Goal: Task Accomplishment & Management: Use online tool/utility

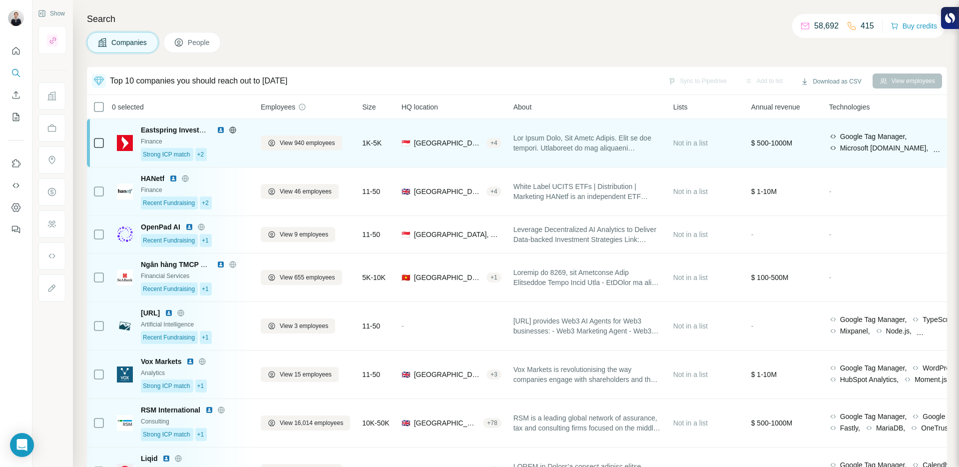
click at [239, 160] on div "Strong ICP match +2" at bounding box center [195, 154] width 108 height 13
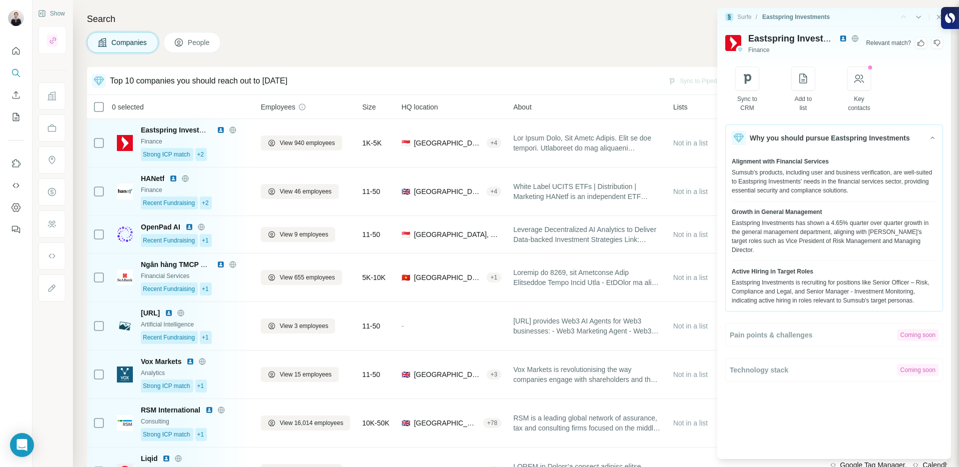
click at [735, 41] on img at bounding box center [734, 43] width 16 height 16
click at [842, 38] on img at bounding box center [844, 38] width 8 height 8
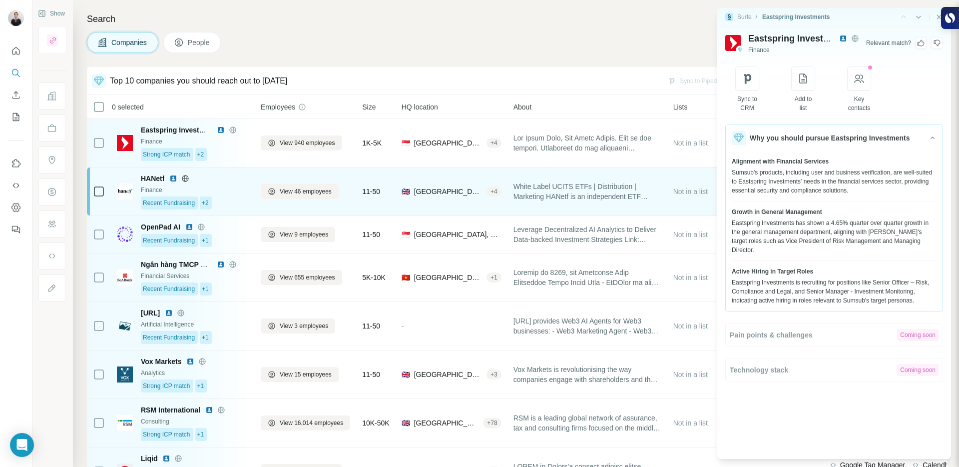
click at [231, 189] on div "Finance" at bounding box center [195, 189] width 108 height 9
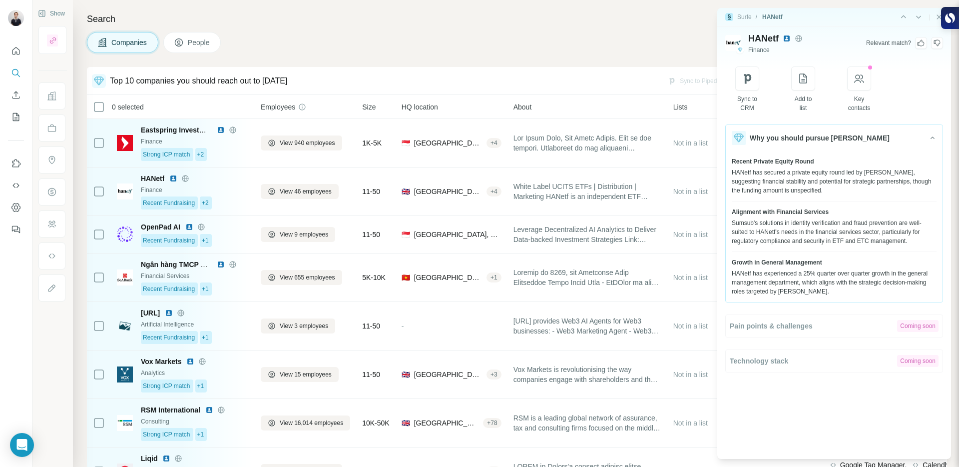
click at [787, 40] on img at bounding box center [787, 38] width 8 height 8
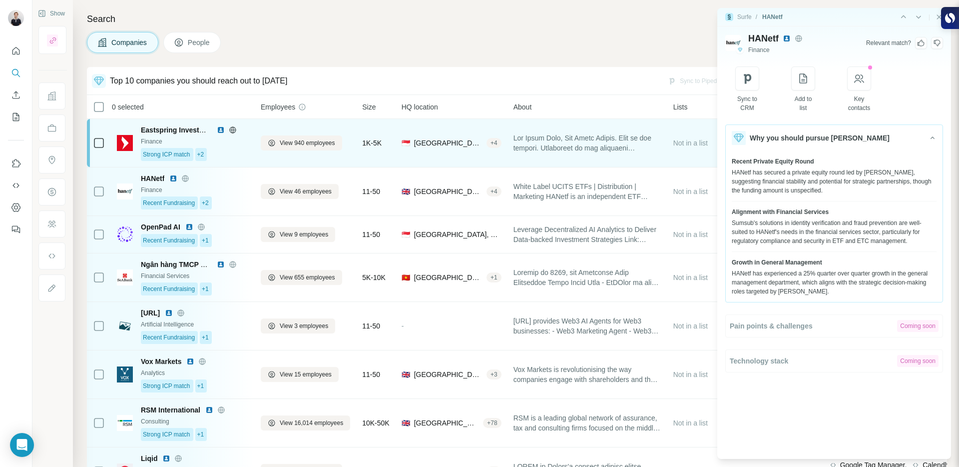
click at [242, 156] on div "Strong ICP match +2" at bounding box center [195, 154] width 108 height 13
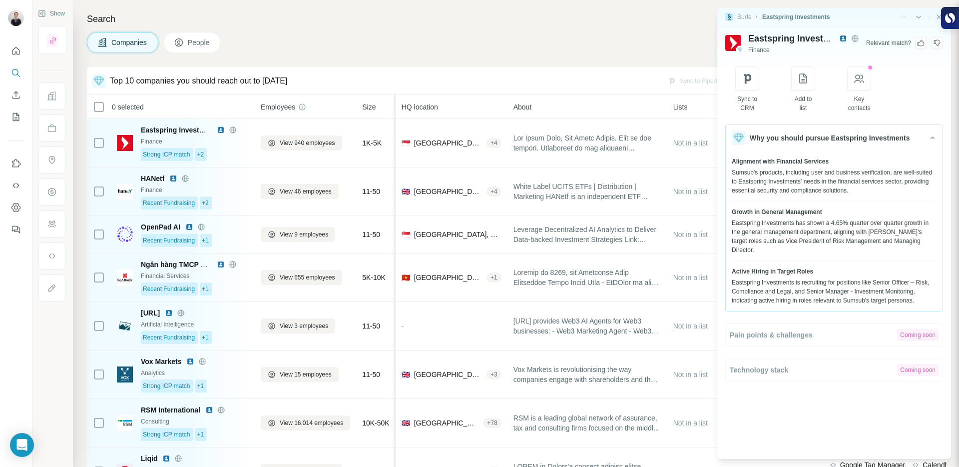
click at [395, 189] on div at bounding box center [394, 344] width 4 height 498
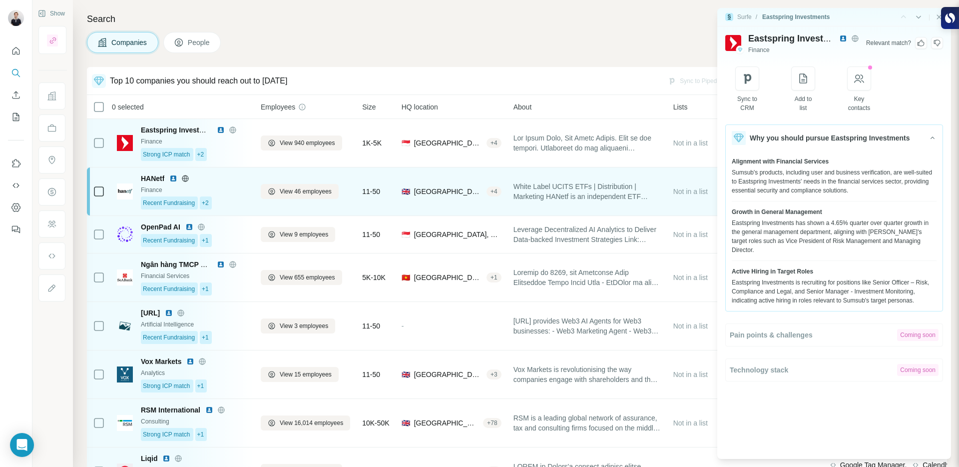
click at [374, 175] on div "11-50" at bounding box center [375, 191] width 27 height 36
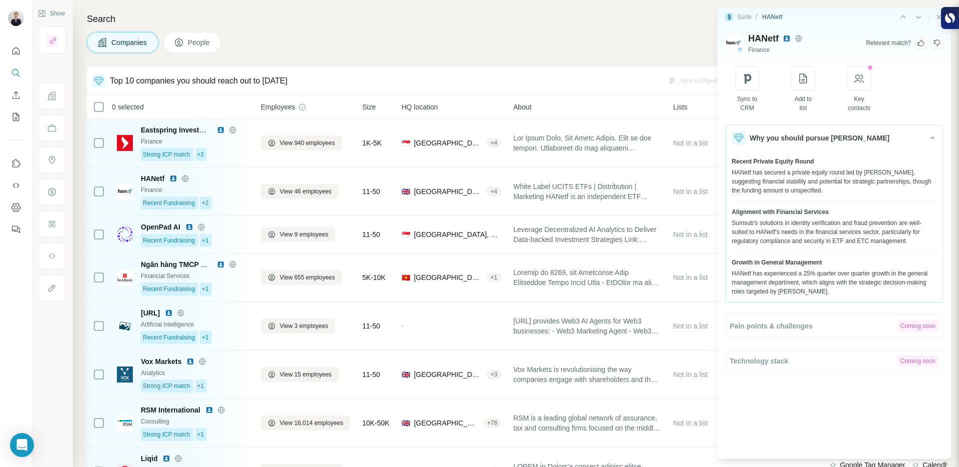
click at [935, 41] on icon at bounding box center [937, 43] width 8 height 8
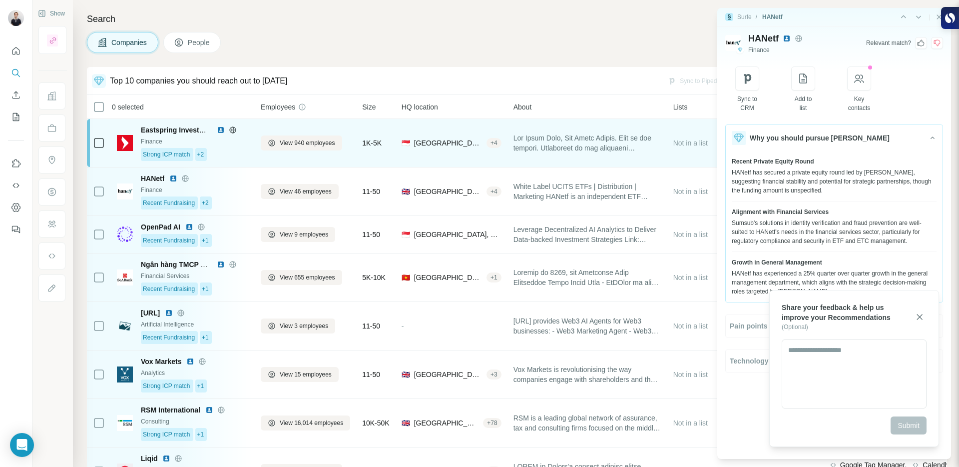
click at [430, 148] on div "🇸🇬 [GEOGRAPHIC_DATA], Central + 4" at bounding box center [452, 143] width 100 height 36
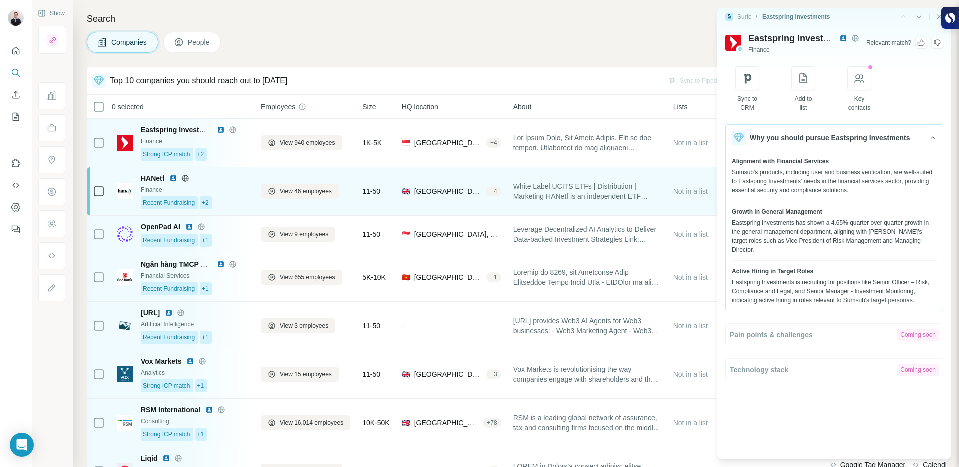
click at [372, 207] on div "11-50" at bounding box center [375, 191] width 27 height 36
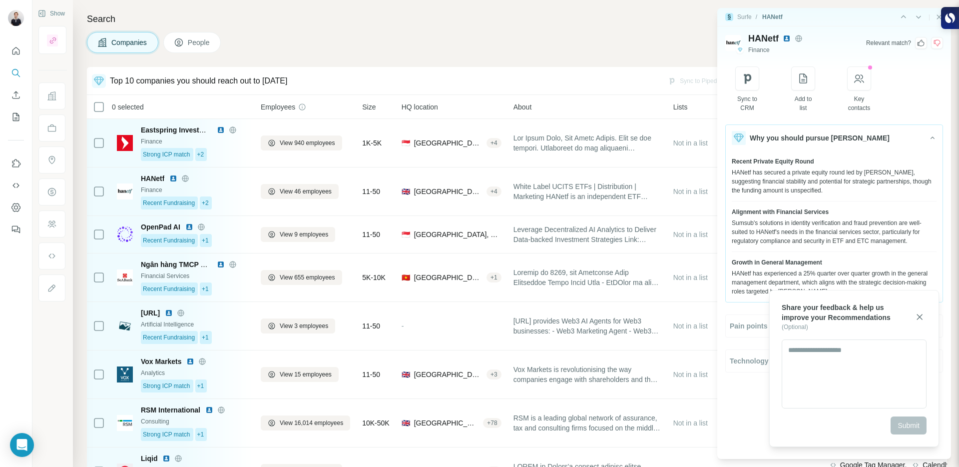
click at [789, 38] on img at bounding box center [787, 38] width 8 height 8
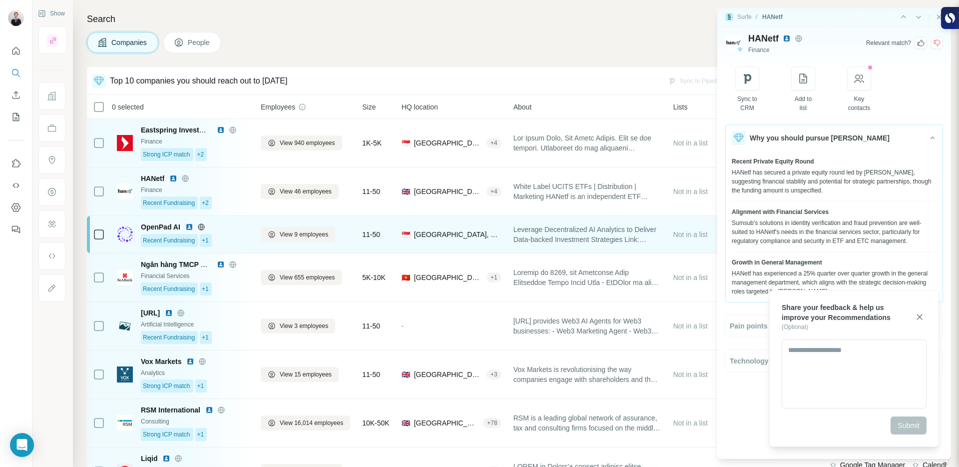
click at [228, 230] on div "OpenPad AI" at bounding box center [195, 227] width 108 height 10
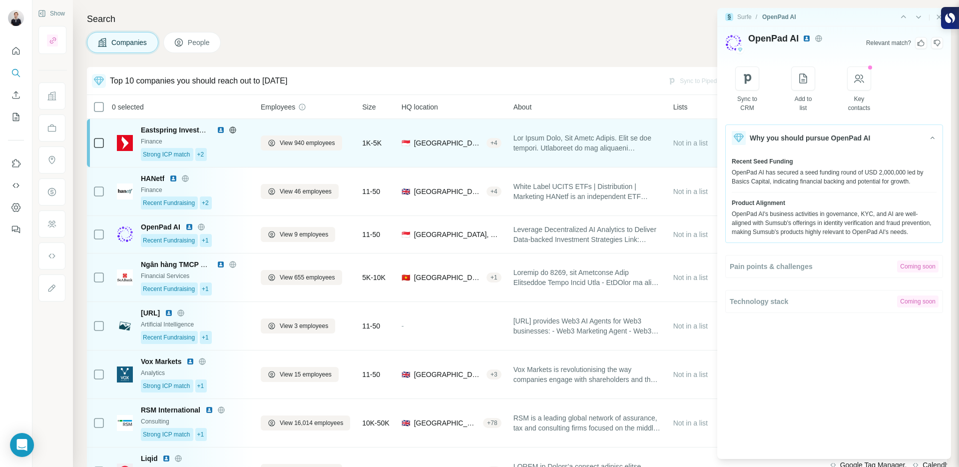
click at [242, 149] on div "Strong ICP match +2" at bounding box center [195, 154] width 108 height 13
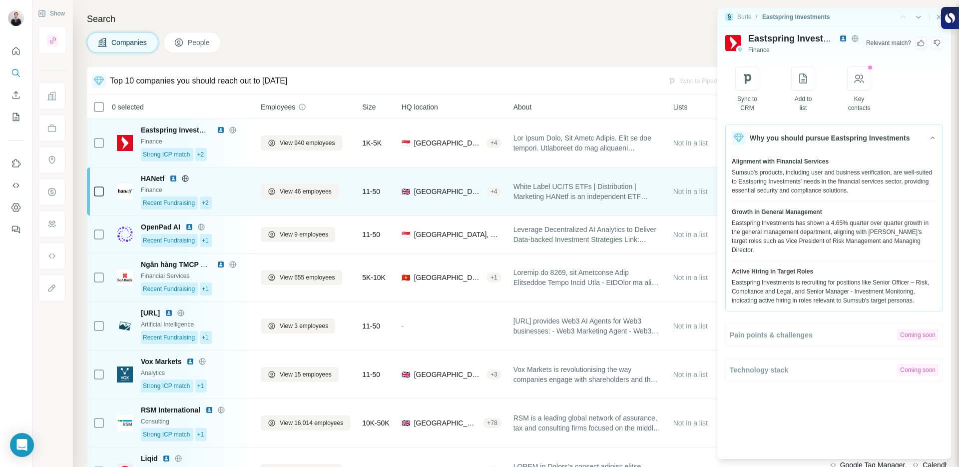
click at [237, 198] on div "Recent Fundraising +2" at bounding box center [195, 202] width 108 height 13
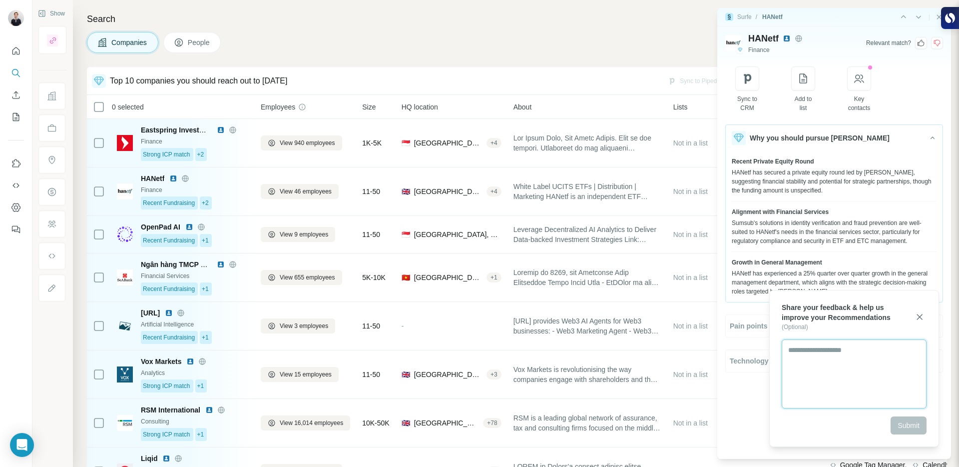
click at [846, 356] on textarea at bounding box center [854, 373] width 145 height 69
type textarea "*"
click at [839, 348] on textarea "**********" at bounding box center [854, 373] width 145 height 69
click at [851, 359] on textarea "**********" at bounding box center [854, 373] width 145 height 69
type textarea "**********"
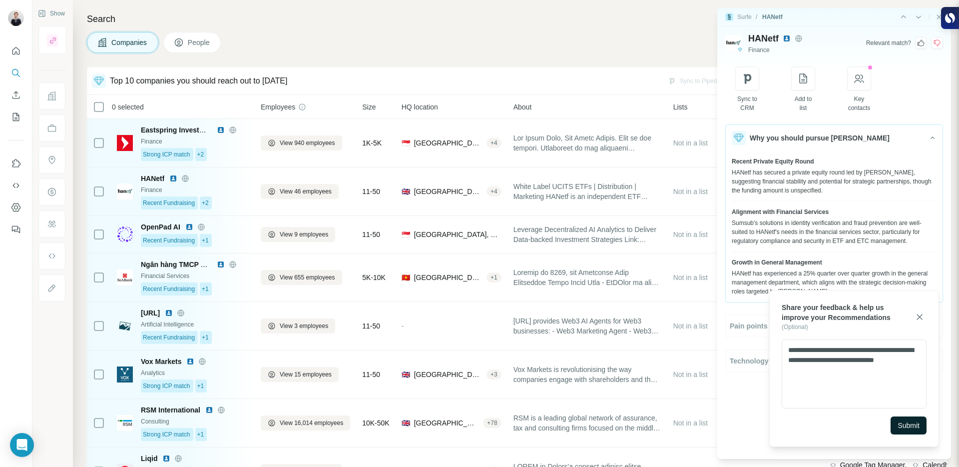
click at [905, 422] on span "Submit" at bounding box center [909, 425] width 22 height 10
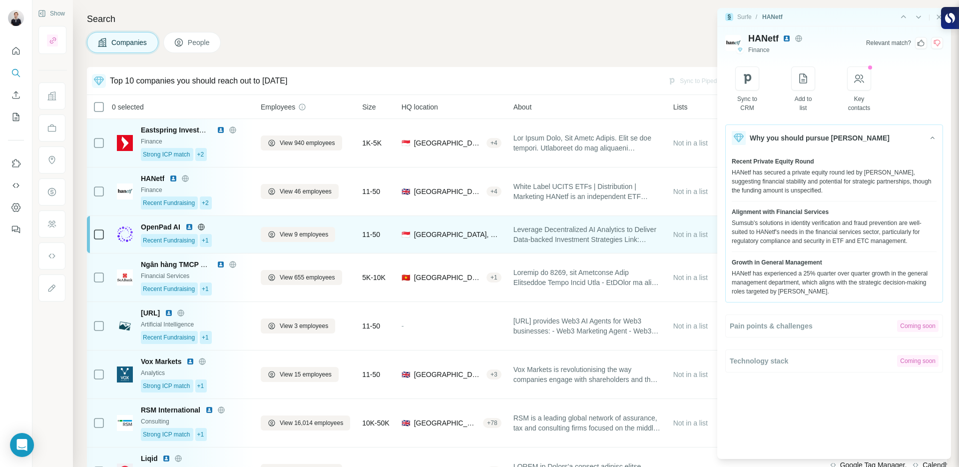
click at [376, 245] on div "11-50" at bounding box center [375, 234] width 27 height 25
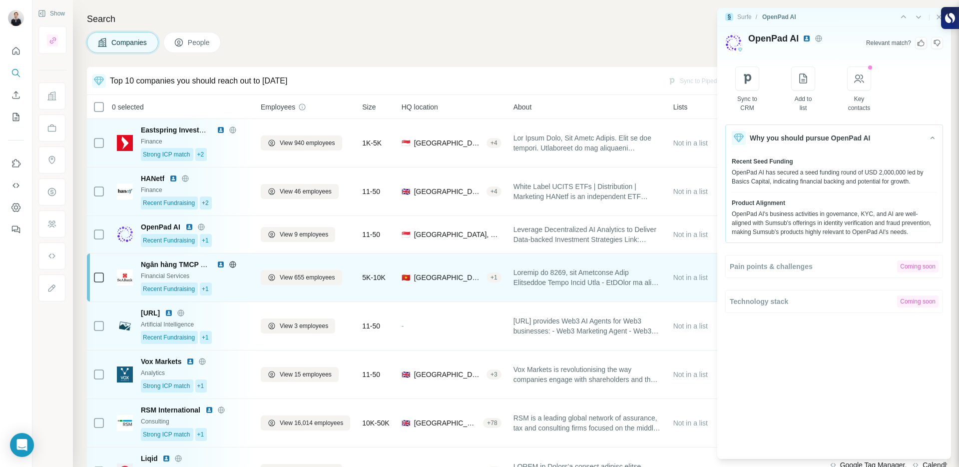
click at [401, 299] on td "🇻🇳 [GEOGRAPHIC_DATA], [GEOGRAPHIC_DATA] + 1" at bounding box center [452, 277] width 112 height 48
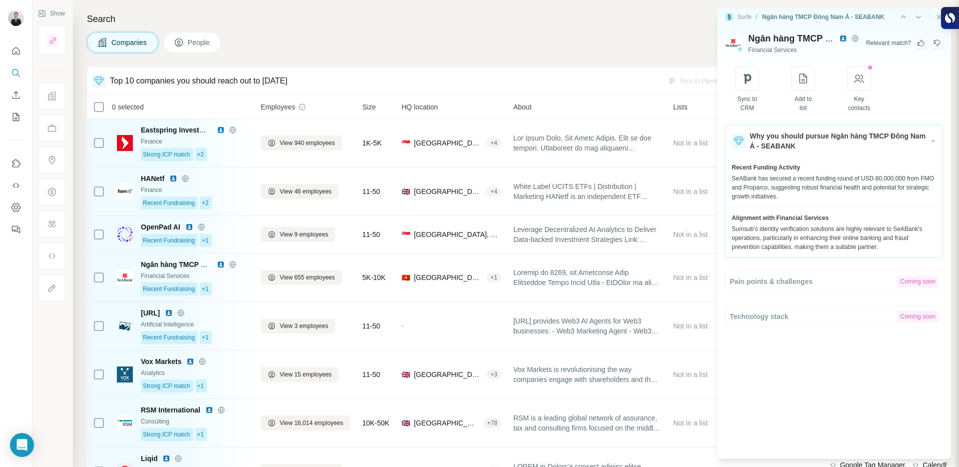
click at [842, 40] on img at bounding box center [844, 38] width 8 height 8
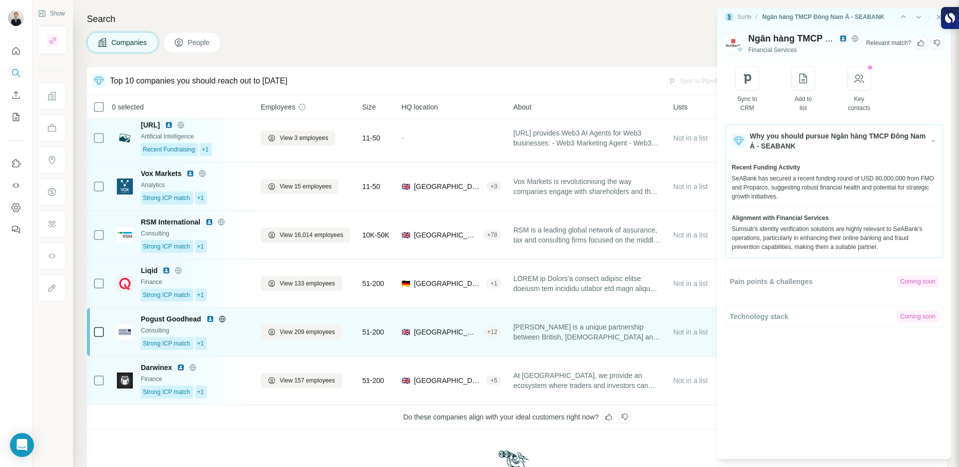
scroll to position [181, 0]
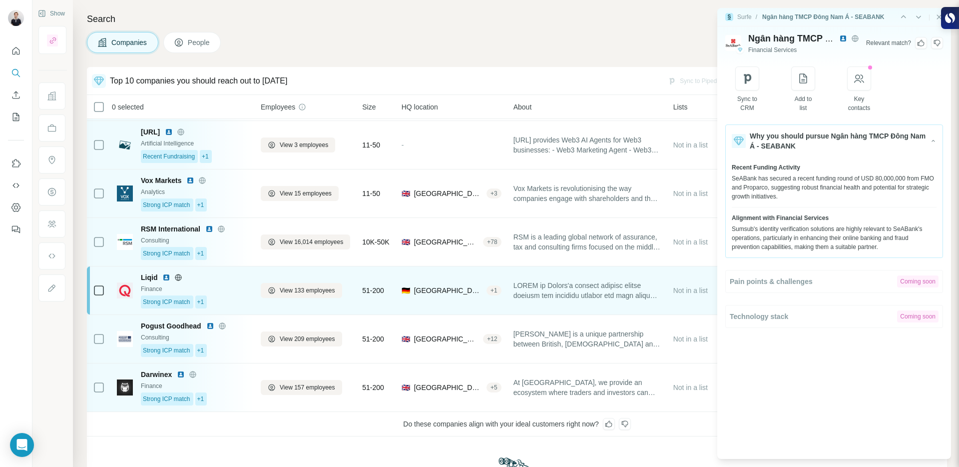
click at [230, 298] on div "Strong ICP match +1" at bounding box center [195, 301] width 108 height 13
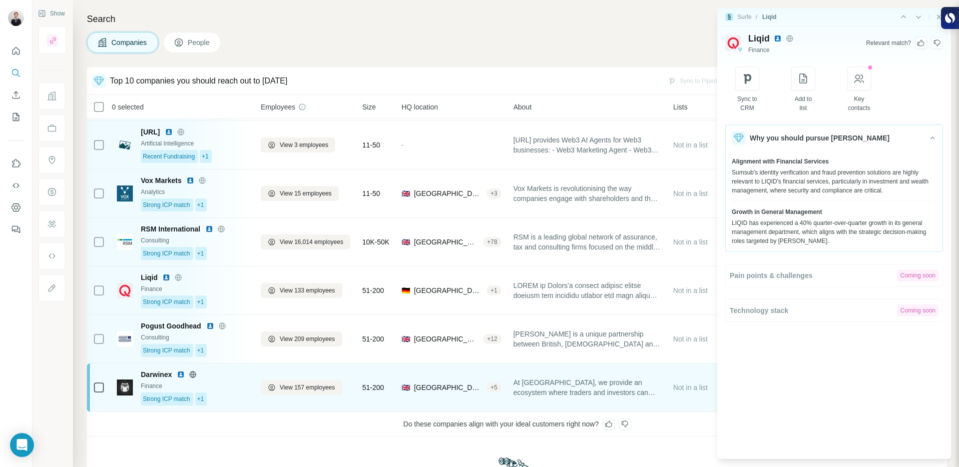
click at [225, 382] on div "Finance" at bounding box center [195, 385] width 108 height 9
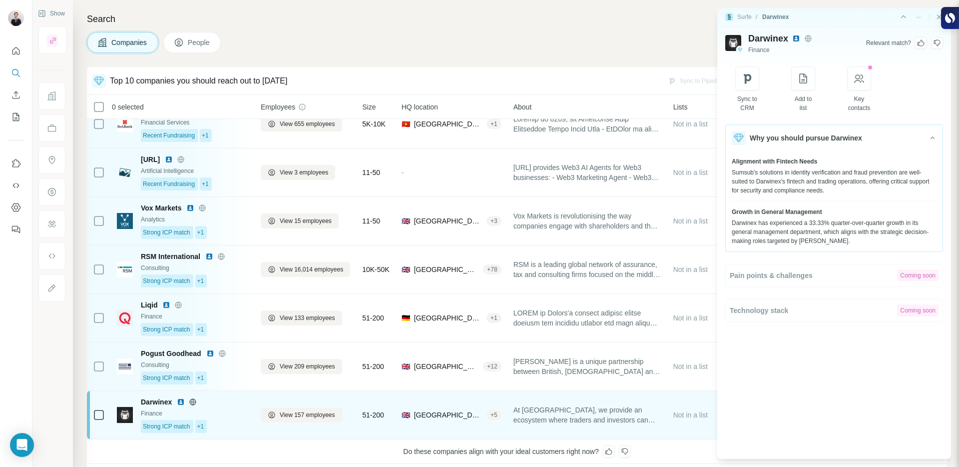
scroll to position [133, 0]
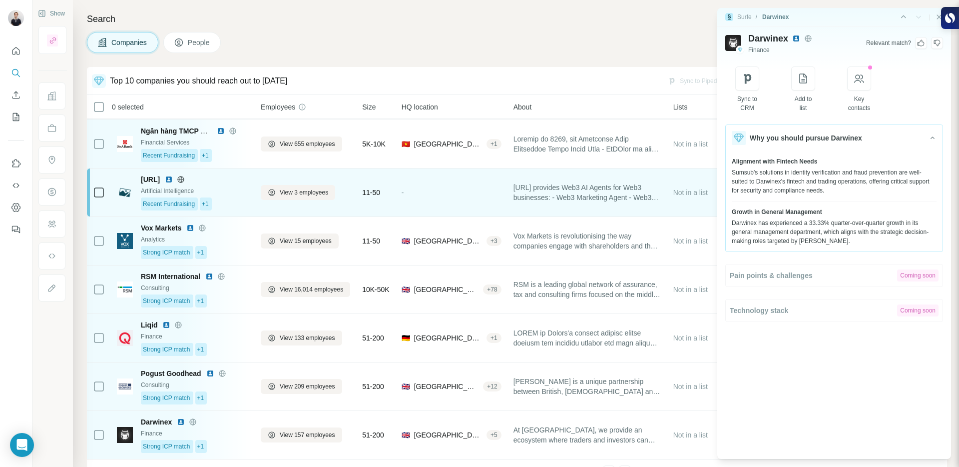
click at [227, 196] on div "[URL] Artificial Intelligence Recent Fundraising +1" at bounding box center [195, 192] width 108 height 36
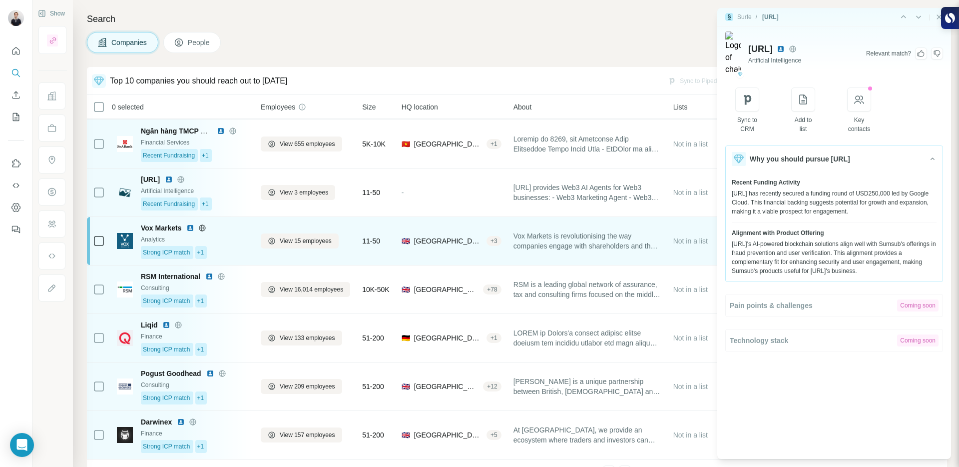
click at [225, 234] on div "Vox Markets Analytics Strong ICP match +1" at bounding box center [195, 241] width 108 height 36
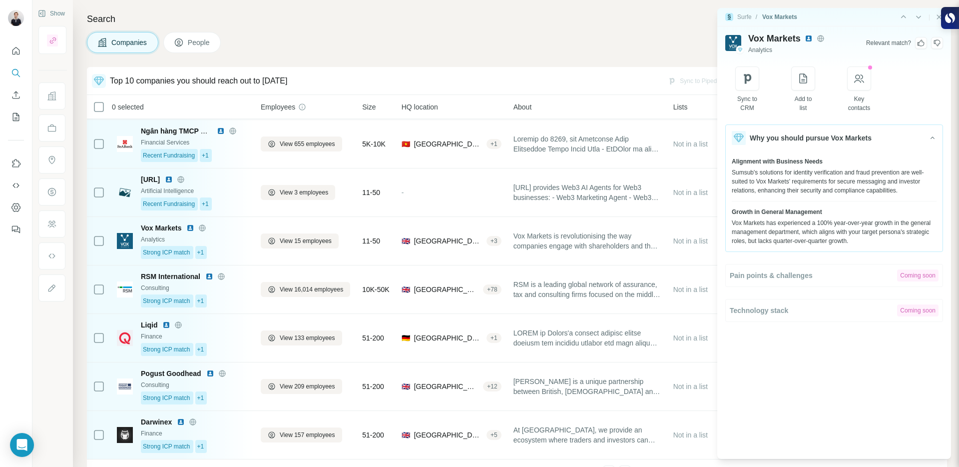
click at [811, 36] on img at bounding box center [809, 38] width 8 height 8
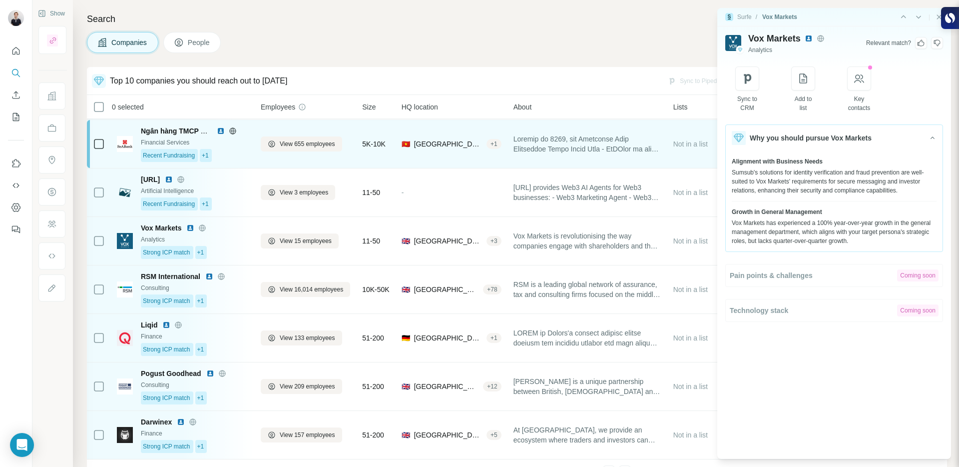
click at [166, 132] on span "Ngân hàng TMCP Đông Nam Á - SEABANK" at bounding box center [212, 131] width 142 height 8
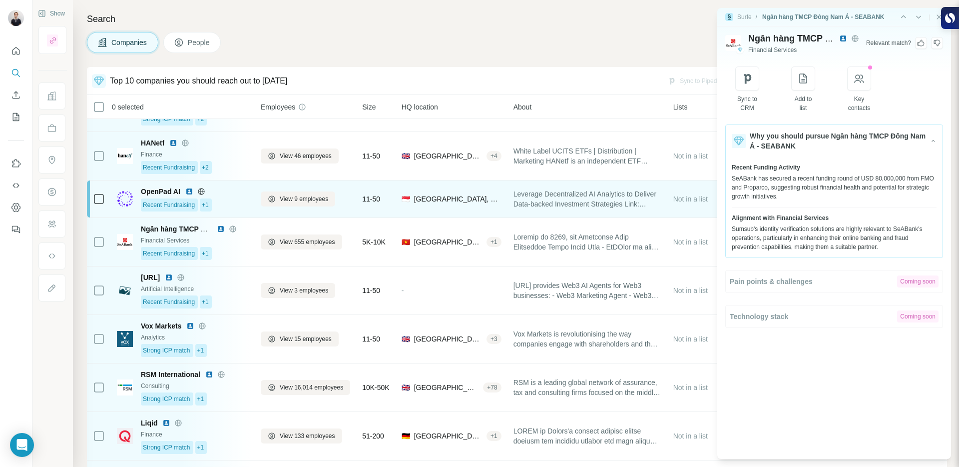
scroll to position [0, 0]
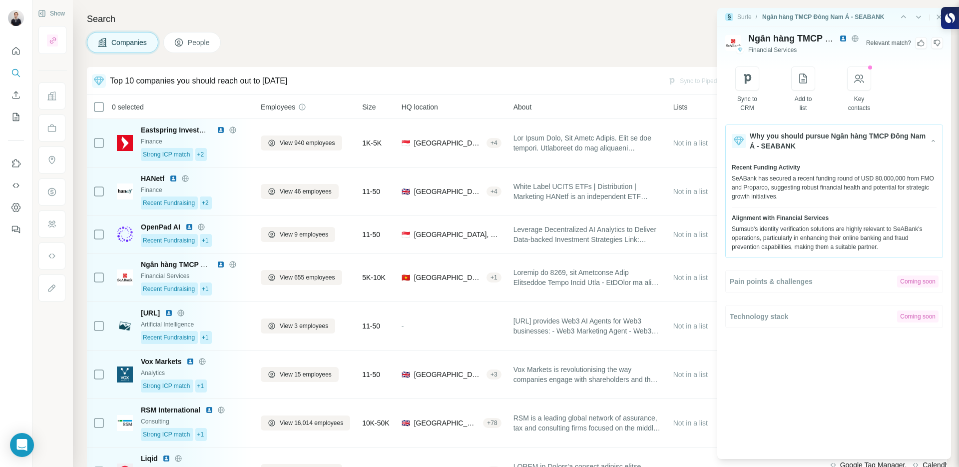
click at [843, 39] on img at bounding box center [844, 38] width 8 height 8
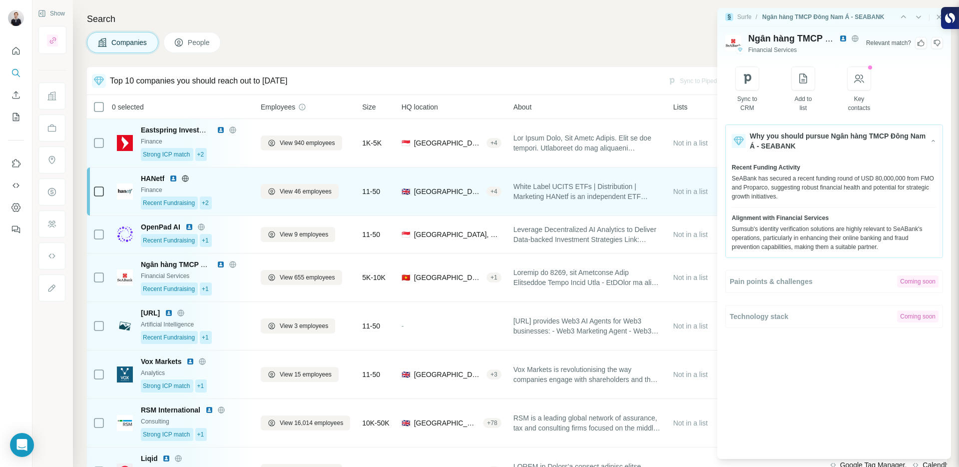
click at [626, 206] on div "White Label UCITS ETFs | Distribution | Marketing HANetf is an independent ETF …" at bounding box center [588, 191] width 148 height 36
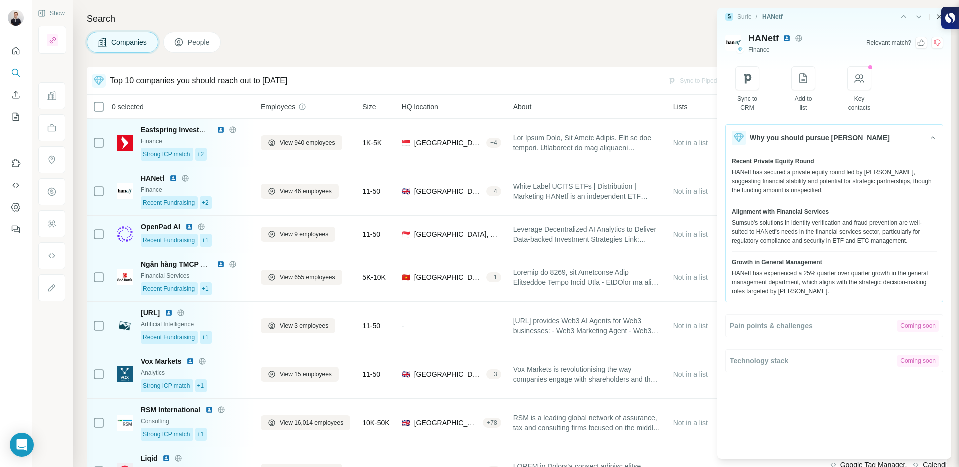
click at [939, 16] on icon "Close side panel" at bounding box center [939, 16] width 4 height 4
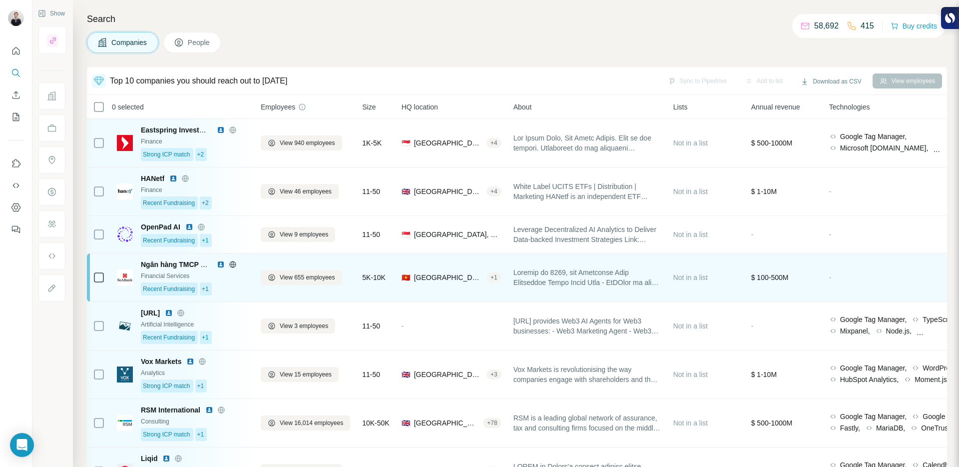
click at [231, 288] on div "Recent Fundraising +1" at bounding box center [195, 288] width 108 height 13
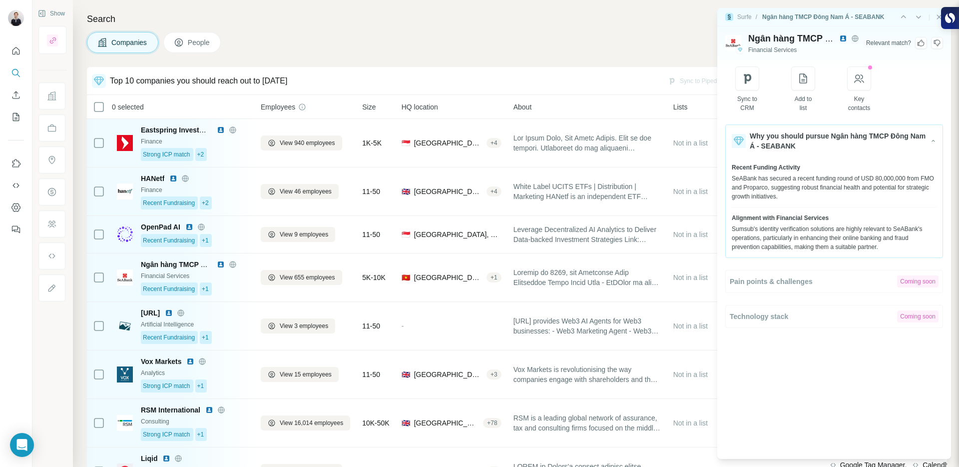
click at [855, 37] on icon at bounding box center [855, 38] width 2 height 6
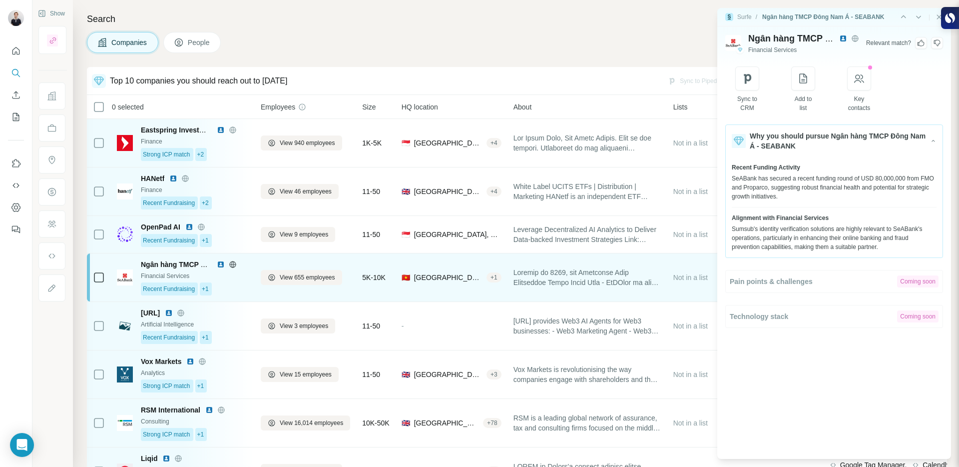
click at [241, 269] on div "Ngân hàng TMCP Đông Nam Á - SEABANK" at bounding box center [195, 264] width 108 height 10
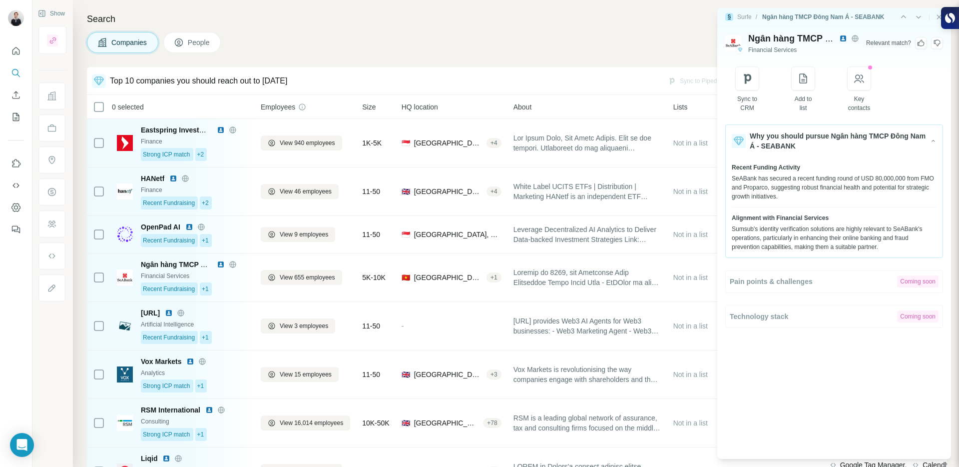
click at [840, 40] on img at bounding box center [844, 38] width 8 height 8
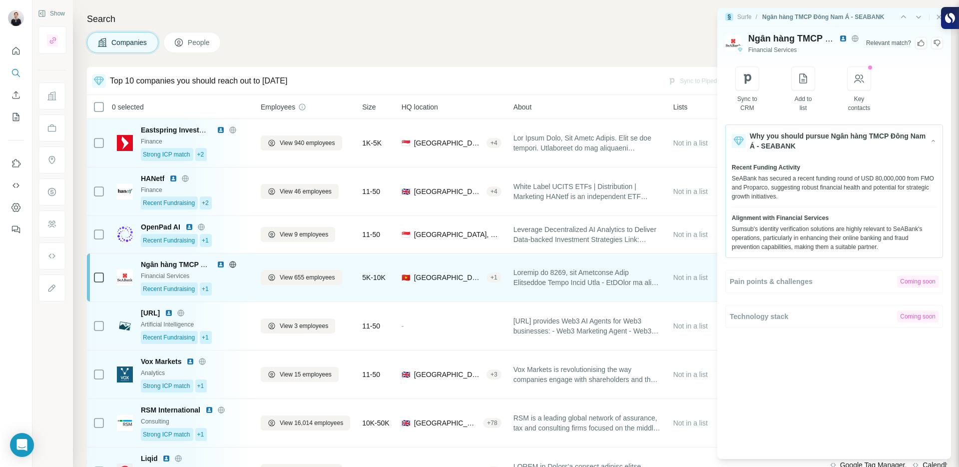
click at [220, 288] on div "Recent Fundraising +1" at bounding box center [195, 288] width 108 height 13
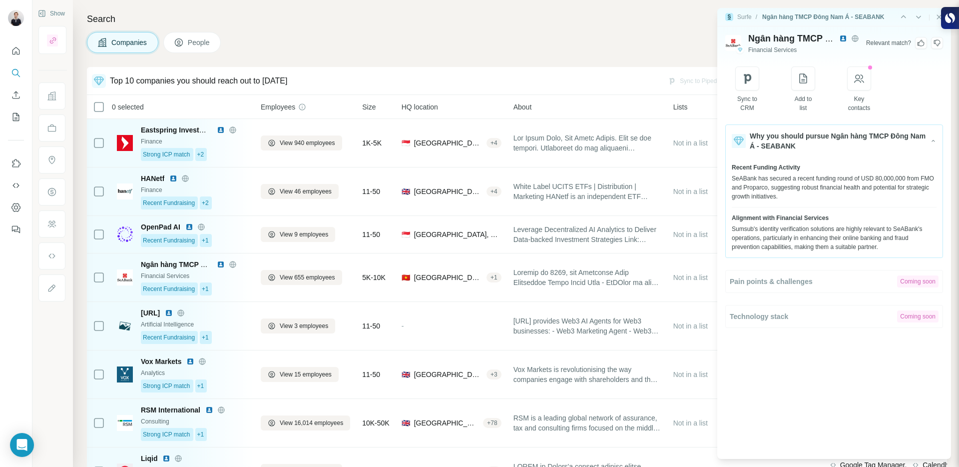
click at [919, 43] on icon at bounding box center [921, 43] width 8 height 8
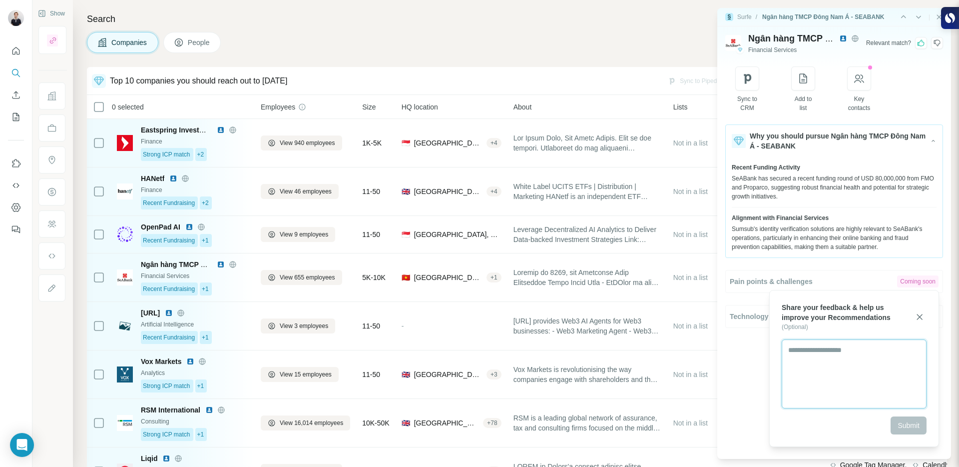
click at [817, 378] on textarea at bounding box center [854, 373] width 145 height 69
click at [909, 431] on div "Submit" at bounding box center [854, 425] width 145 height 18
click at [908, 426] on div "Submit" at bounding box center [854, 425] width 145 height 18
click at [877, 375] on textarea at bounding box center [854, 373] width 145 height 69
click at [818, 351] on textarea "**********" at bounding box center [854, 373] width 145 height 69
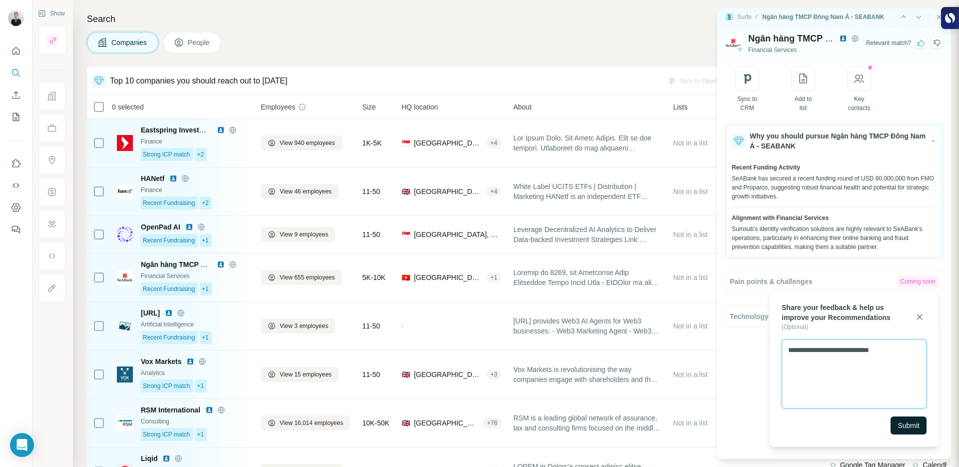
type textarea "**********"
click at [905, 418] on button "Submit" at bounding box center [909, 425] width 36 height 18
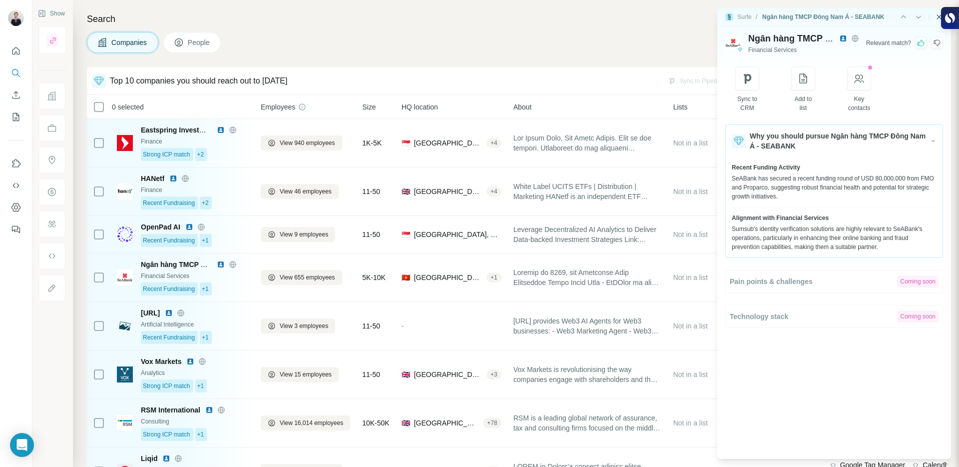
click at [936, 18] on icon "Close side panel" at bounding box center [939, 17] width 8 height 8
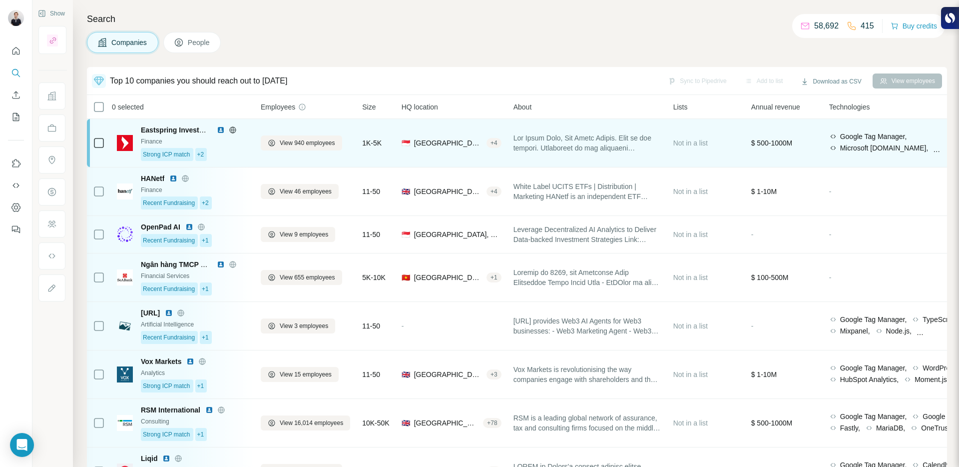
click at [247, 147] on div "Eastspring Investments Finance Strong ICP match +2" at bounding box center [195, 143] width 108 height 36
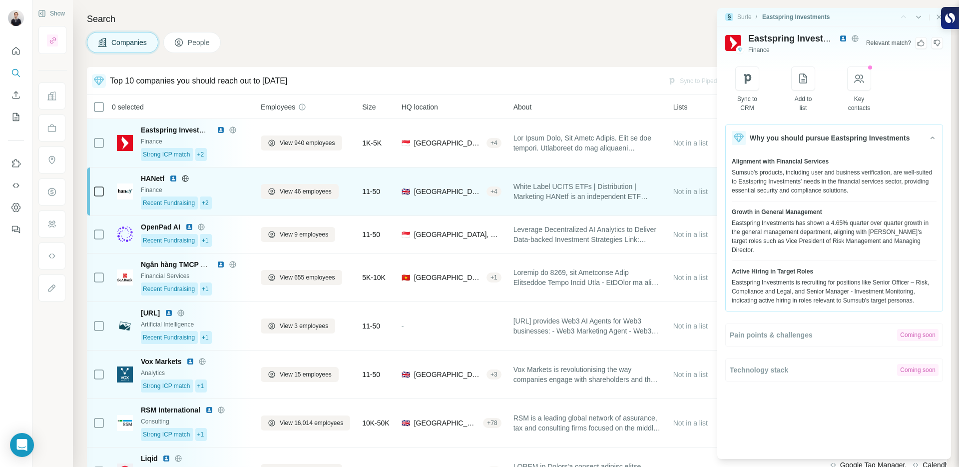
click at [238, 188] on div "Finance" at bounding box center [195, 189] width 108 height 9
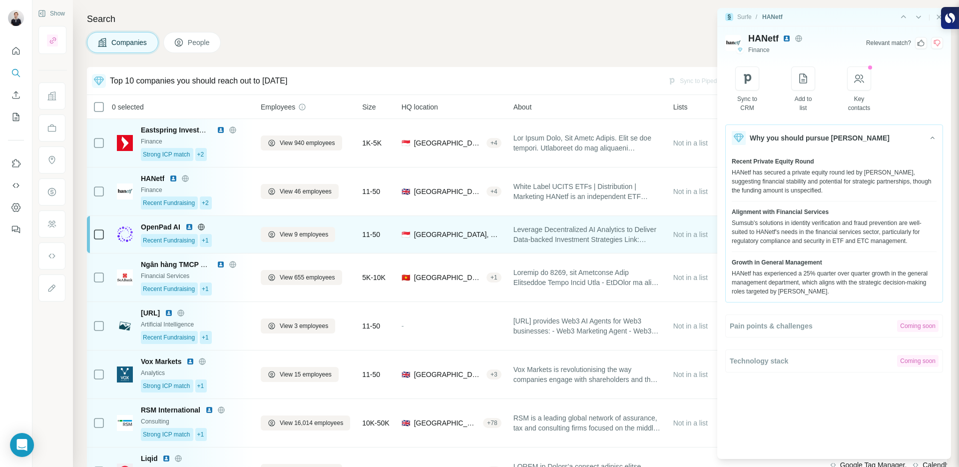
click at [228, 241] on div "Recent Fundraising +1" at bounding box center [195, 240] width 108 height 13
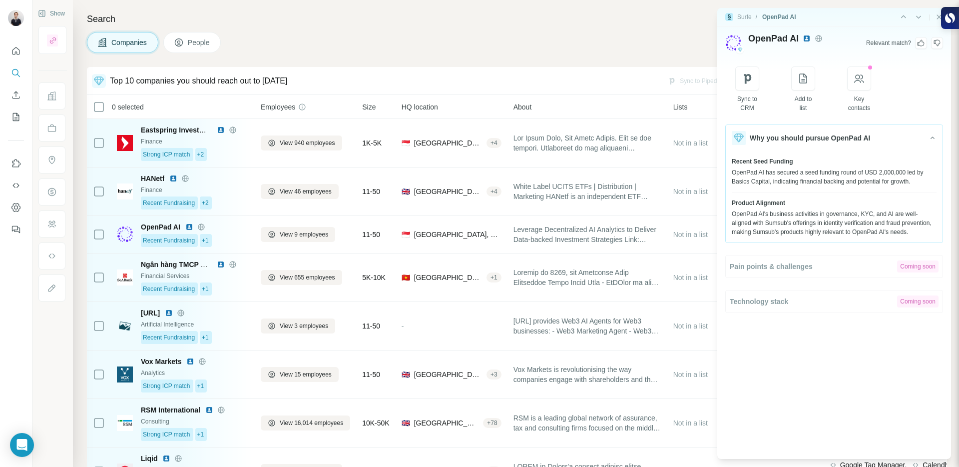
click at [939, 44] on icon at bounding box center [937, 43] width 8 height 8
click at [832, 371] on textarea at bounding box center [854, 373] width 145 height 69
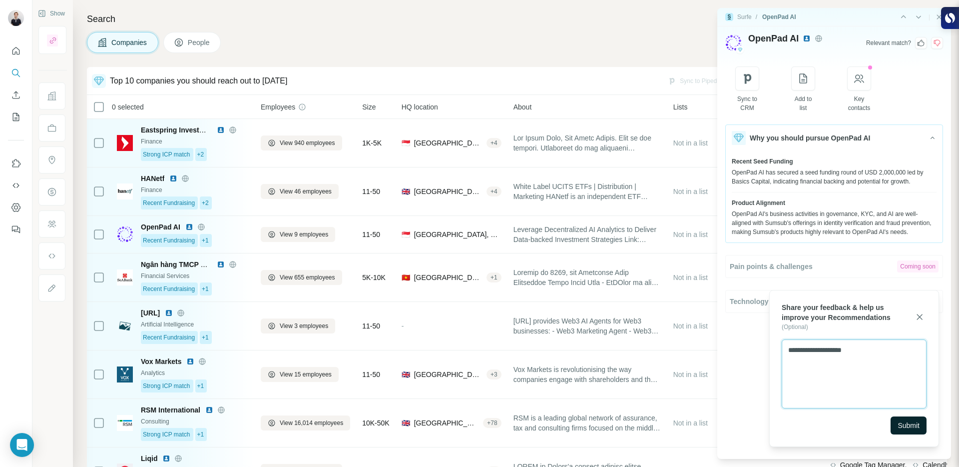
type textarea "**********"
click at [912, 425] on span "Submit" at bounding box center [909, 425] width 22 height 10
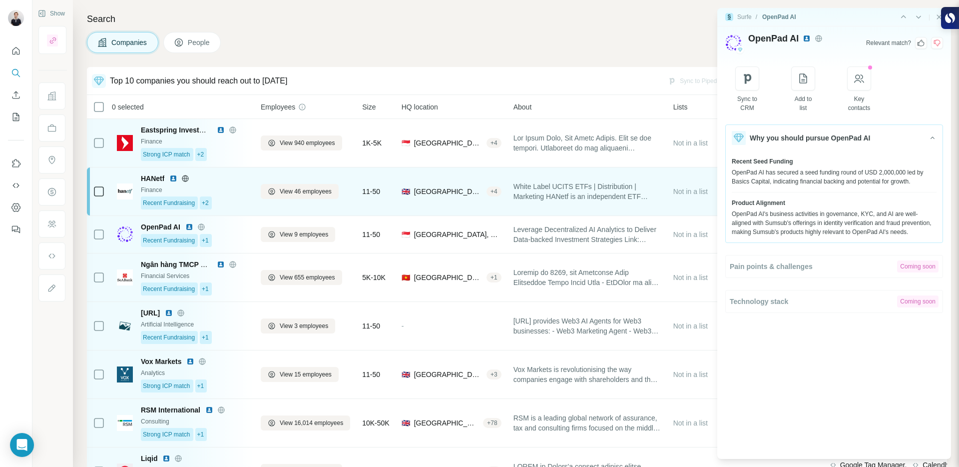
click at [238, 182] on div "HANetf" at bounding box center [195, 178] width 108 height 10
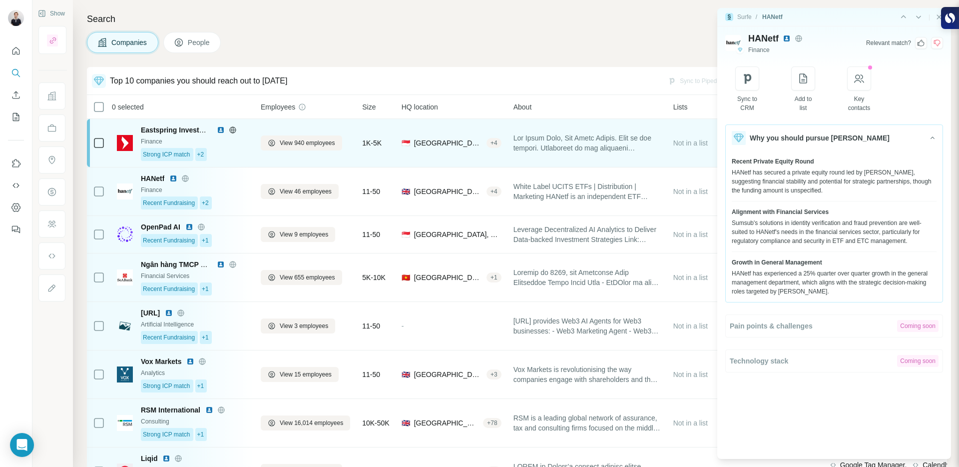
click at [242, 156] on div "Strong ICP match +2" at bounding box center [195, 154] width 108 height 13
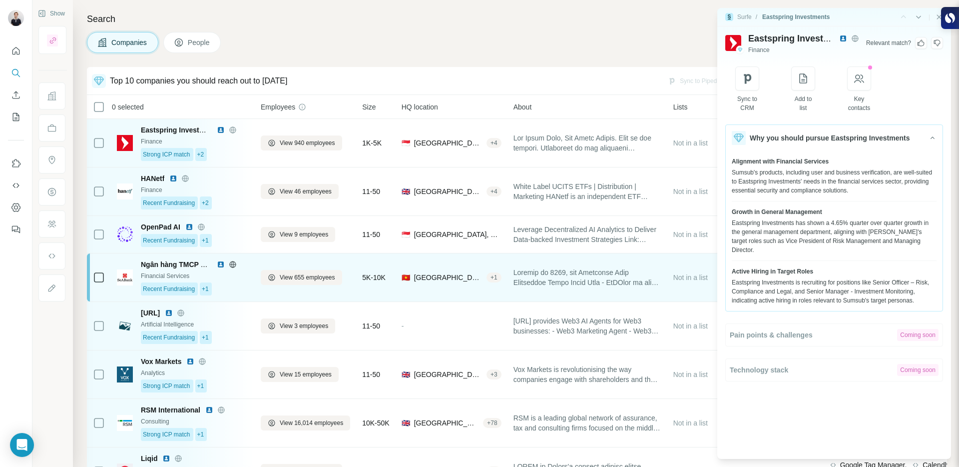
click at [237, 289] on div "Recent Fundraising +1" at bounding box center [195, 288] width 108 height 13
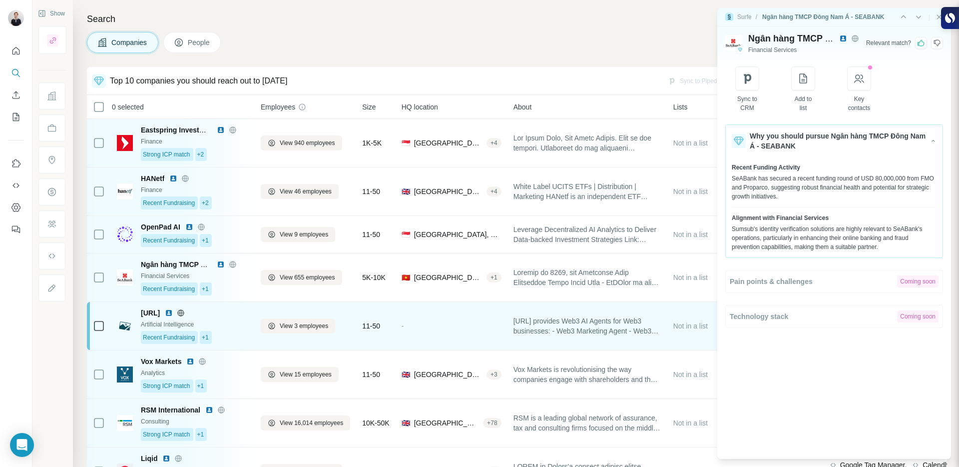
click at [236, 317] on div "[URL]" at bounding box center [195, 313] width 108 height 10
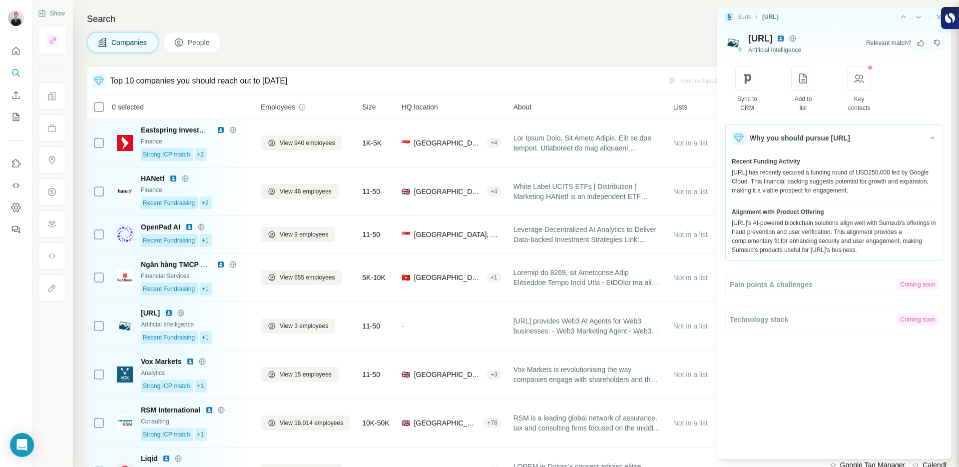
click at [937, 41] on icon at bounding box center [937, 43] width 8 height 8
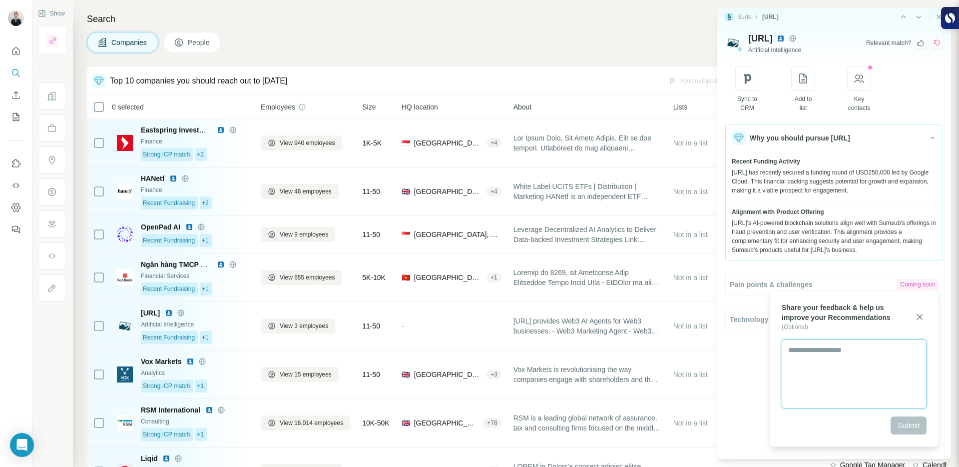
click at [864, 357] on textarea at bounding box center [854, 373] width 145 height 69
drag, startPoint x: 904, startPoint y: 353, endPoint x: 887, endPoint y: 353, distance: 16.5
click at [887, 353] on textarea "**********" at bounding box center [854, 373] width 145 height 69
type textarea "**********"
click at [906, 421] on span "Submit" at bounding box center [909, 425] width 22 height 10
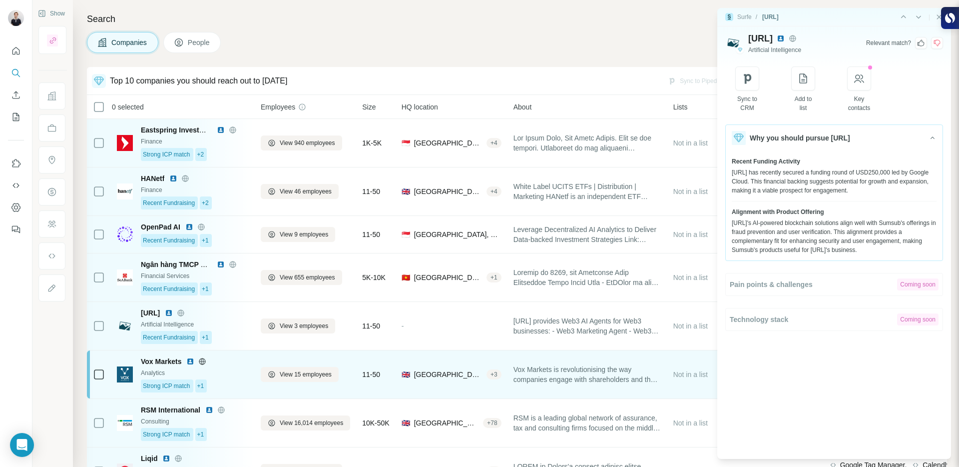
click at [237, 368] on div "Analytics" at bounding box center [195, 372] width 108 height 9
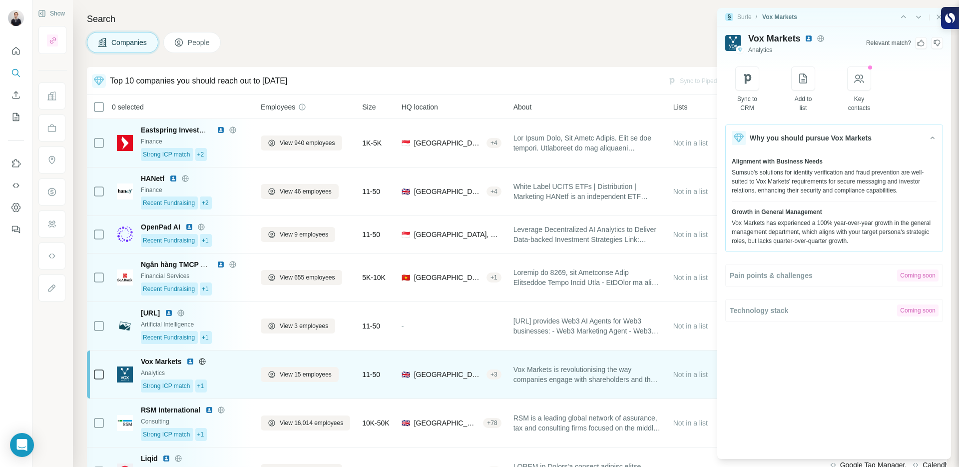
click at [212, 386] on div "Strong ICP match +1" at bounding box center [195, 385] width 108 height 13
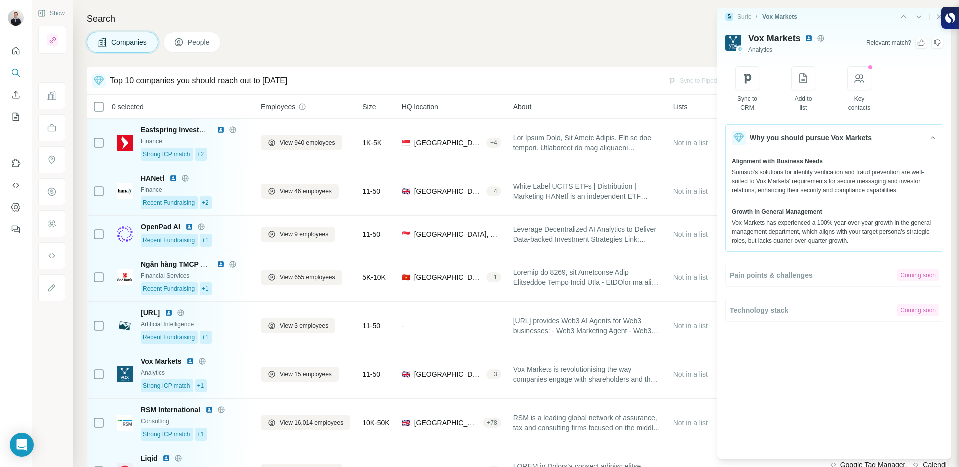
click at [934, 45] on icon at bounding box center [937, 43] width 8 height 8
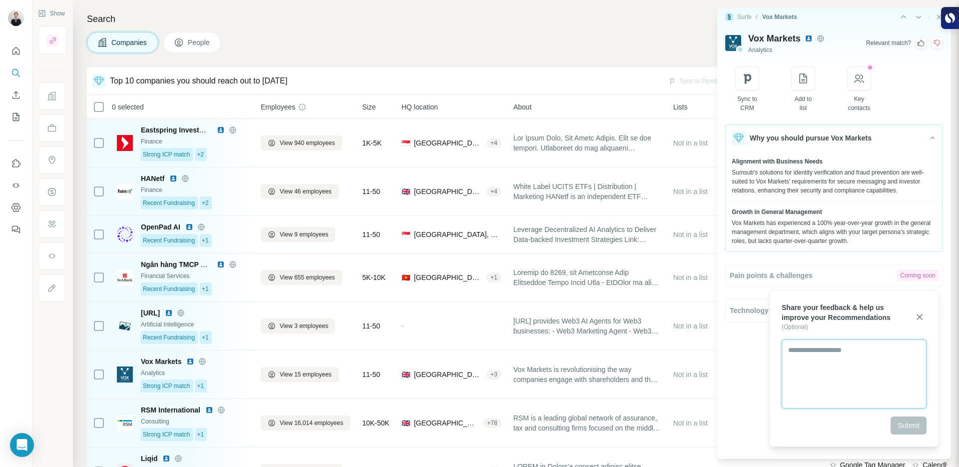
click at [848, 380] on textarea at bounding box center [854, 373] width 145 height 69
type textarea "**********"
click at [921, 420] on button "Submit" at bounding box center [909, 425] width 36 height 18
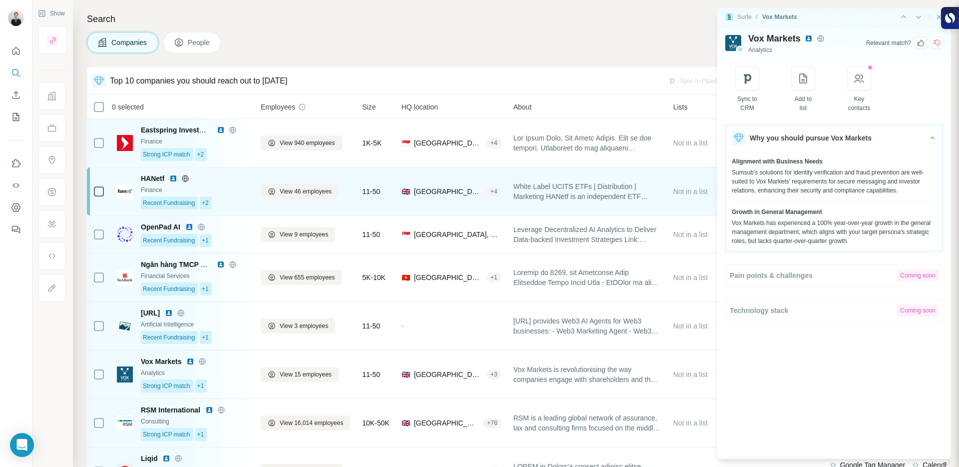
click at [248, 190] on div "Finance" at bounding box center [195, 189] width 108 height 9
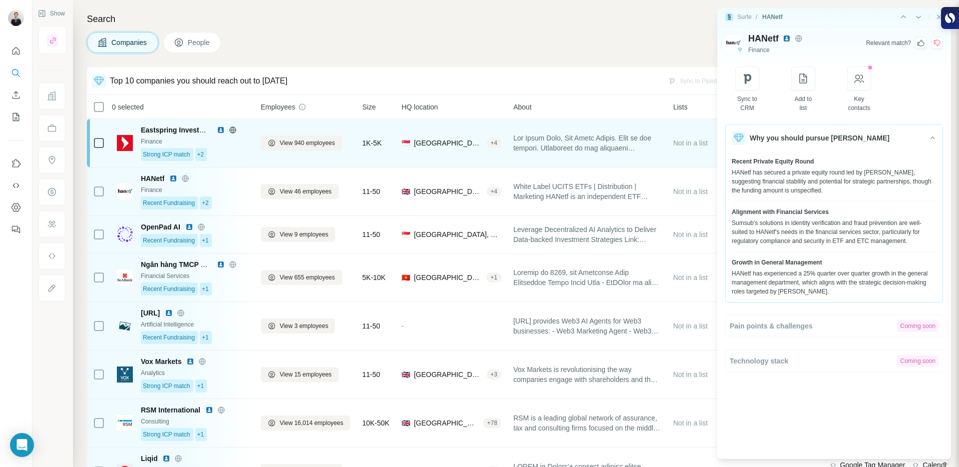
click at [247, 153] on div "Strong ICP match +2" at bounding box center [195, 154] width 108 height 13
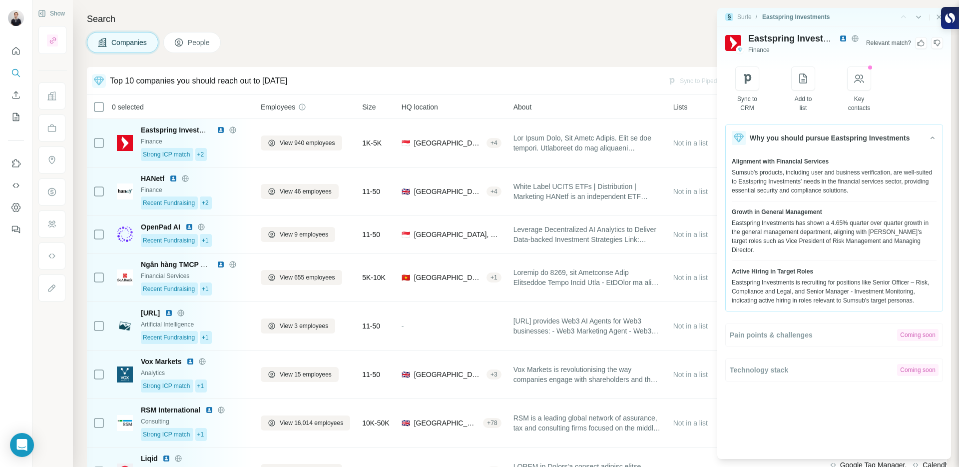
click at [840, 38] on img at bounding box center [844, 38] width 8 height 8
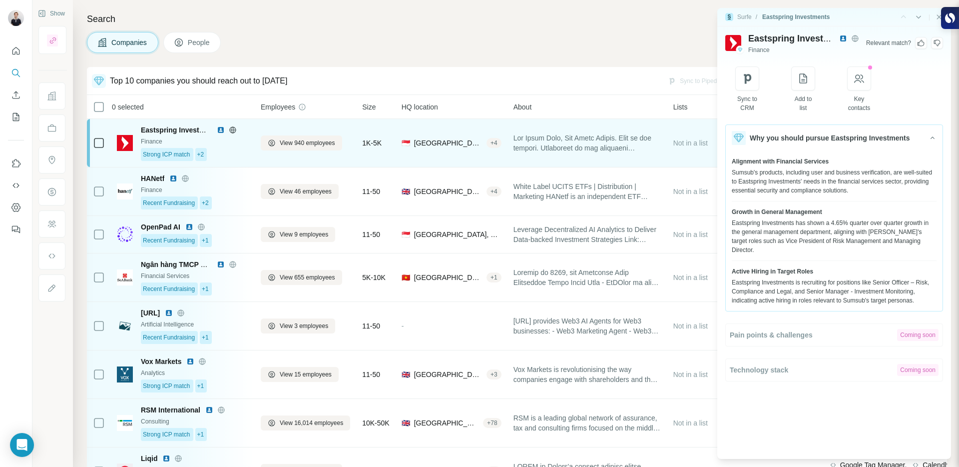
click at [227, 164] on td "Eastspring Investments Finance Strong ICP match +2" at bounding box center [183, 143] width 144 height 48
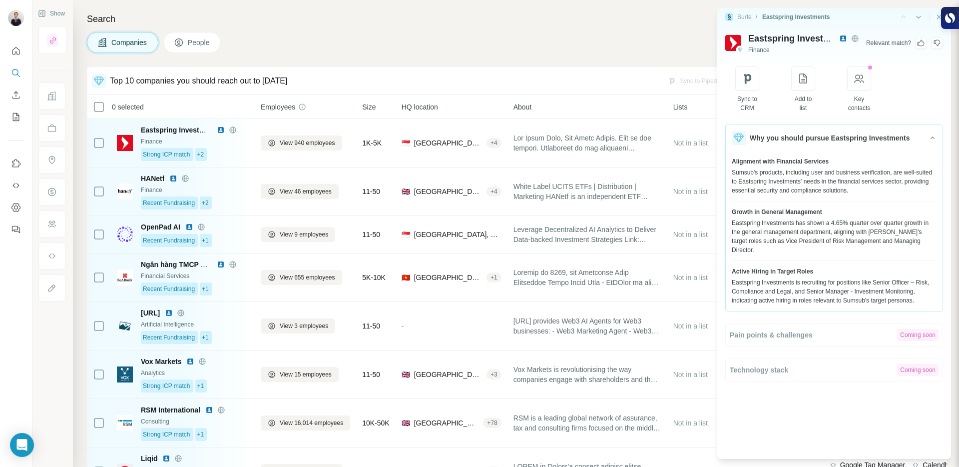
click at [920, 43] on icon at bounding box center [921, 43] width 8 height 8
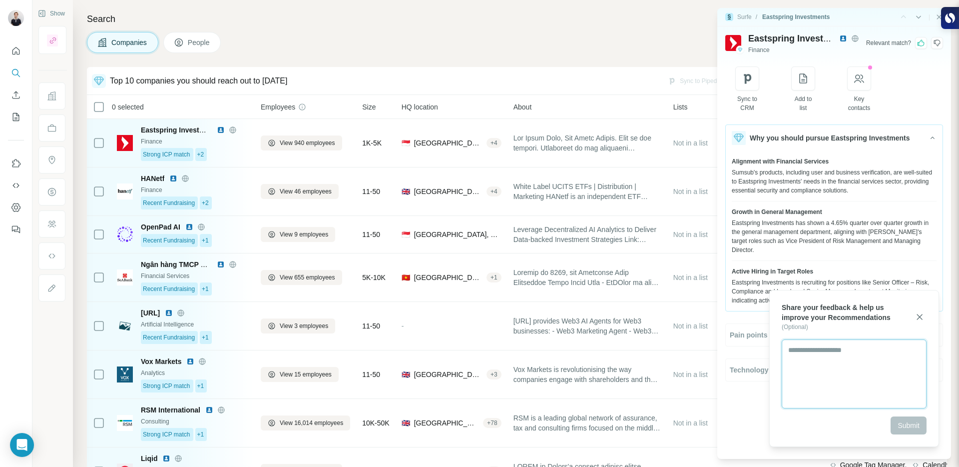
click at [838, 365] on textarea at bounding box center [854, 373] width 145 height 69
type textarea "**********"
click at [904, 429] on span "Submit" at bounding box center [909, 425] width 22 height 10
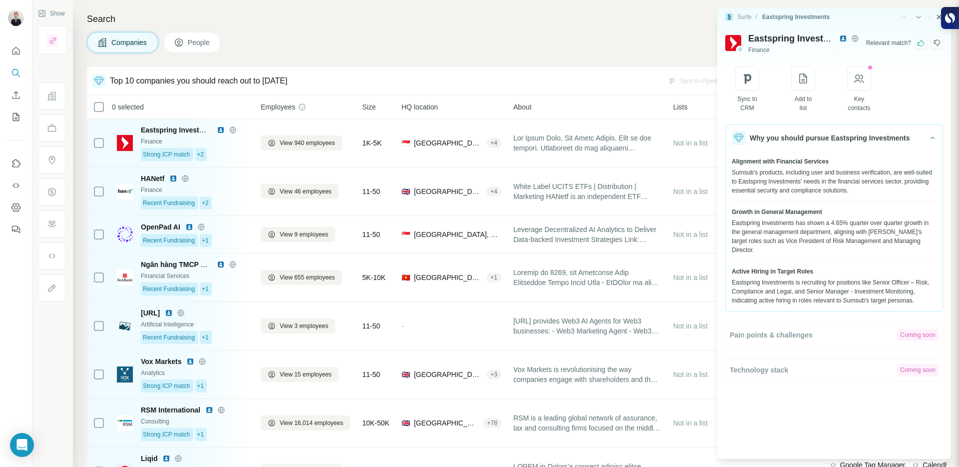
click at [938, 16] on icon "Close side panel" at bounding box center [939, 17] width 8 height 8
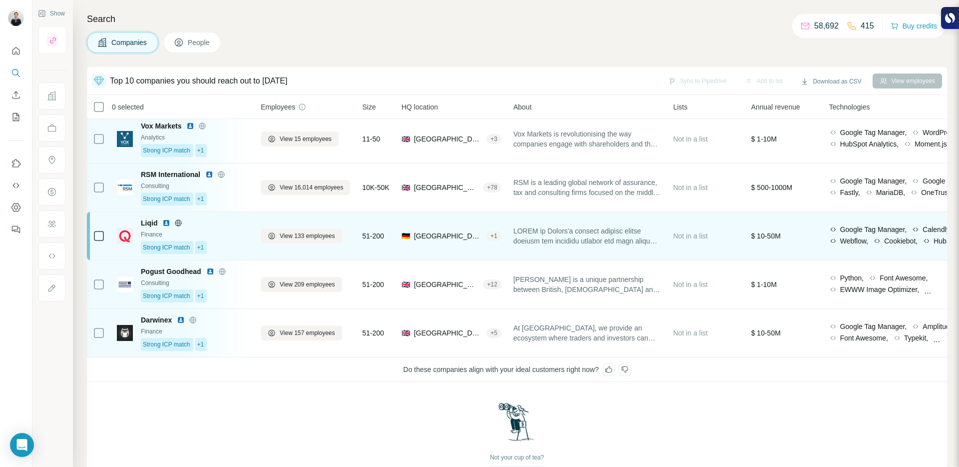
scroll to position [207, 0]
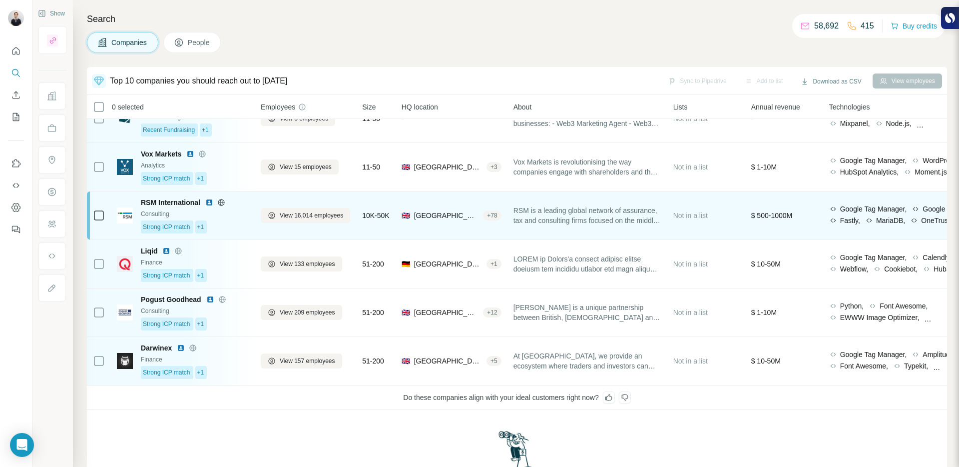
click at [226, 221] on div "Strong ICP match +1" at bounding box center [195, 226] width 108 height 13
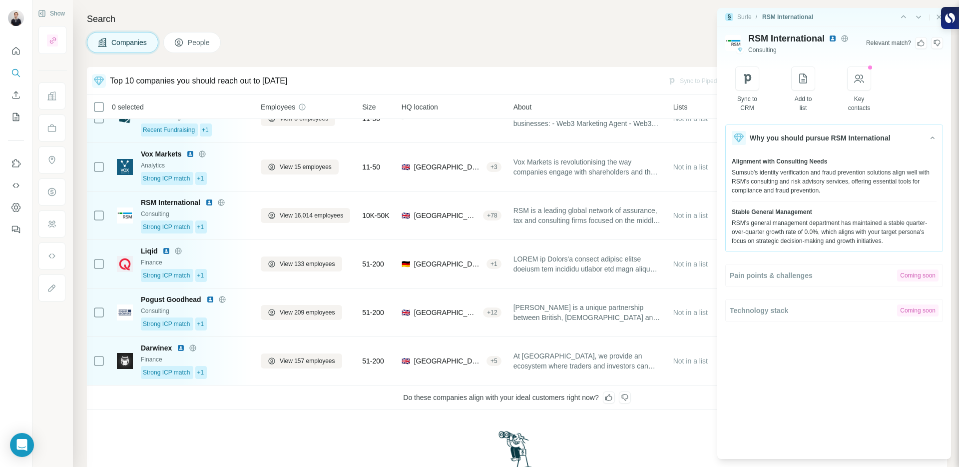
click at [836, 33] on div "RSM International" at bounding box center [804, 38] width 111 height 14
click at [834, 38] on img at bounding box center [833, 38] width 8 height 8
click at [939, 47] on div at bounding box center [937, 43] width 12 height 12
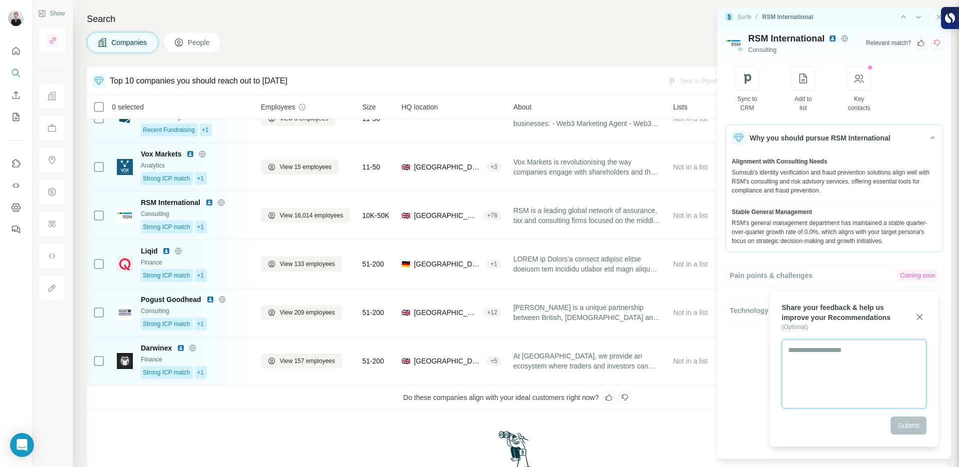
click at [840, 386] on textarea at bounding box center [854, 373] width 145 height 69
type textarea "**********"
drag, startPoint x: 899, startPoint y: 427, endPoint x: 904, endPoint y: 424, distance: 5.6
click at [904, 424] on span "Submit" at bounding box center [909, 425] width 22 height 10
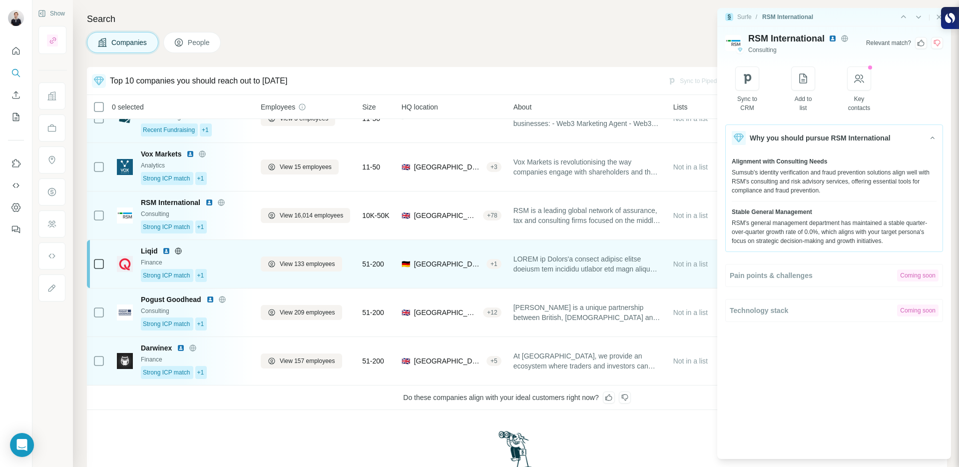
click at [227, 269] on div "Strong ICP match +1" at bounding box center [195, 275] width 108 height 13
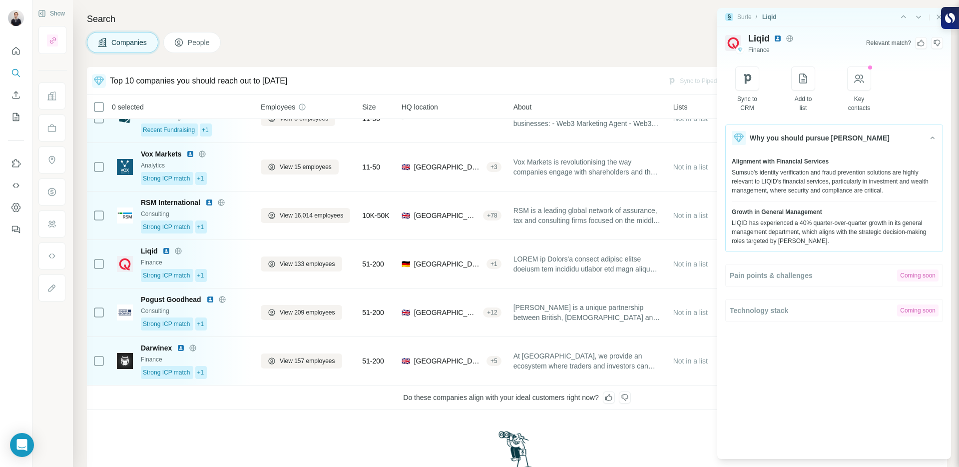
click at [776, 36] on img at bounding box center [778, 38] width 8 height 8
click at [938, 45] on icon at bounding box center [937, 43] width 6 height 6
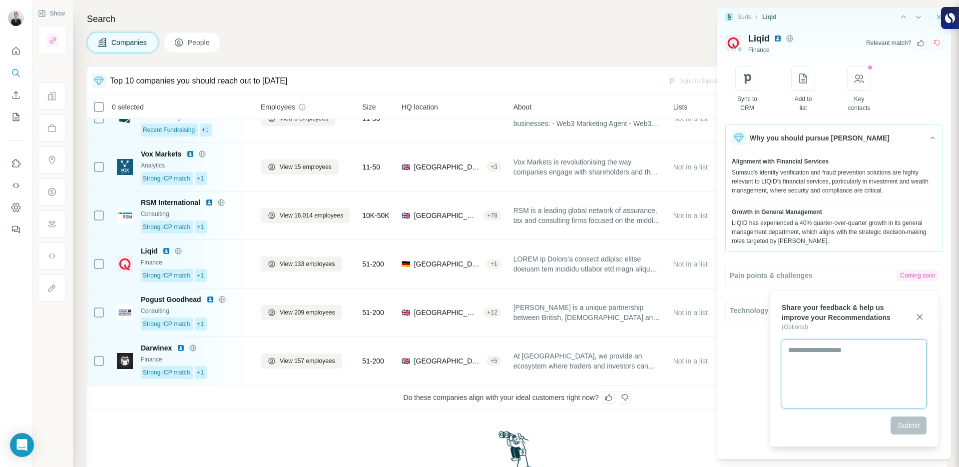
click at [834, 378] on textarea at bounding box center [854, 373] width 145 height 69
type textarea "**********"
click at [901, 426] on span "Submit" at bounding box center [909, 425] width 22 height 10
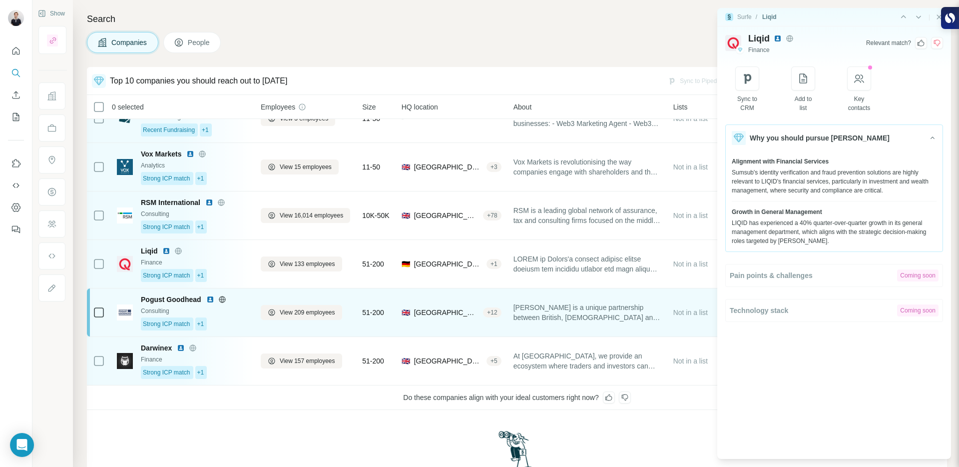
click at [220, 318] on div "Strong ICP match +1" at bounding box center [195, 323] width 108 height 13
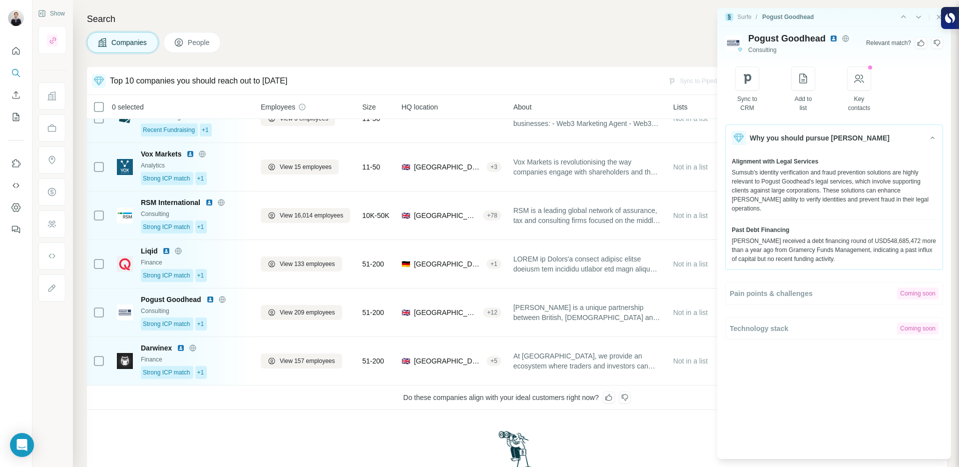
click at [935, 45] on icon at bounding box center [937, 43] width 8 height 8
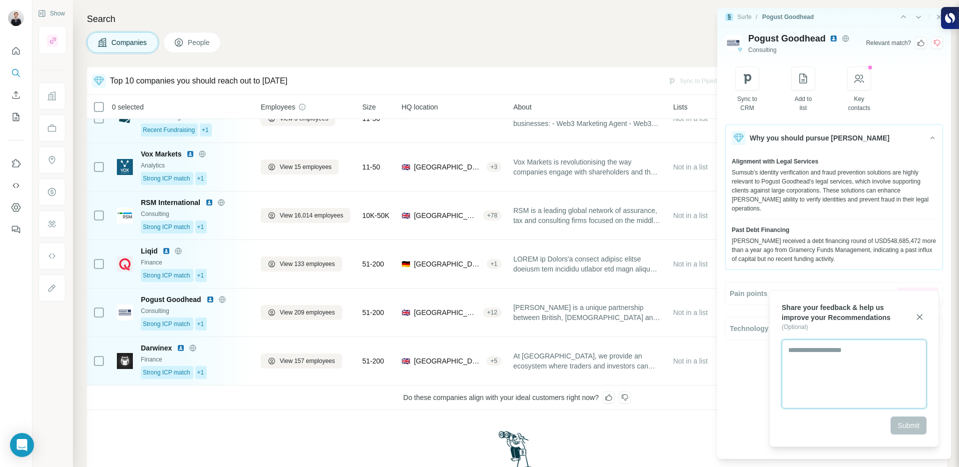
click at [837, 396] on textarea at bounding box center [854, 373] width 145 height 69
type textarea "**********"
click at [916, 426] on span "Submit" at bounding box center [909, 425] width 22 height 10
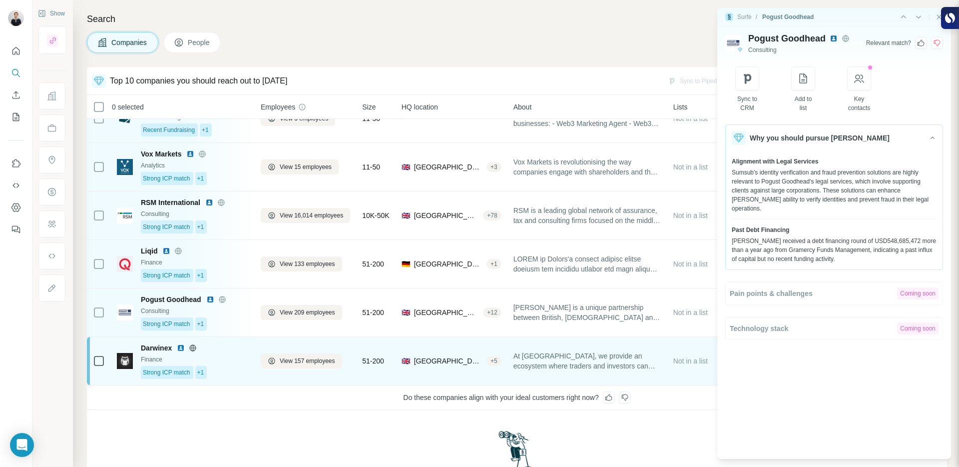
click at [221, 368] on div "Strong ICP match +1" at bounding box center [195, 372] width 108 height 13
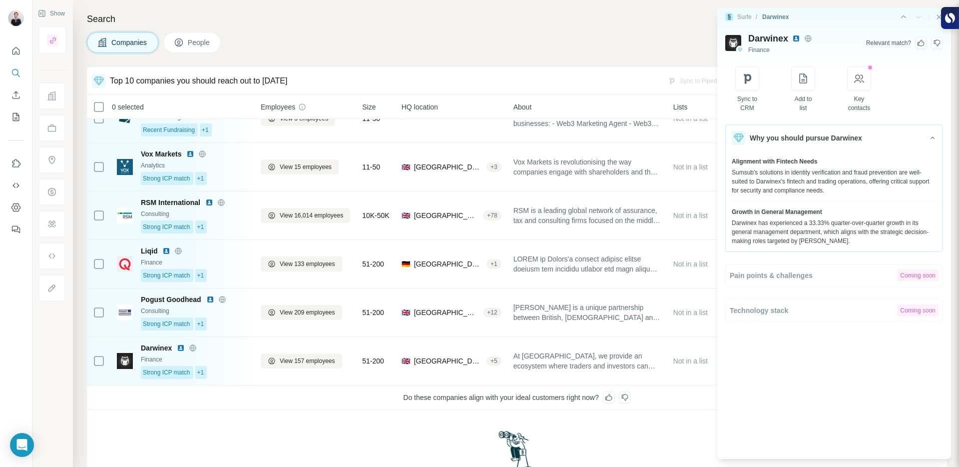
click at [800, 34] on img at bounding box center [797, 38] width 8 height 8
click at [937, 44] on icon at bounding box center [937, 43] width 8 height 8
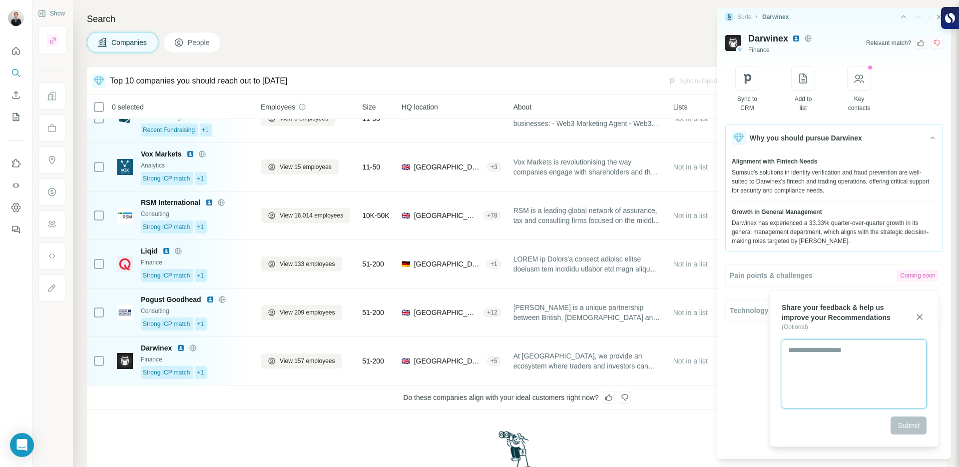
click at [821, 348] on textarea at bounding box center [854, 373] width 145 height 69
type textarea "**********"
click at [907, 426] on span "Submit" at bounding box center [909, 425] width 22 height 10
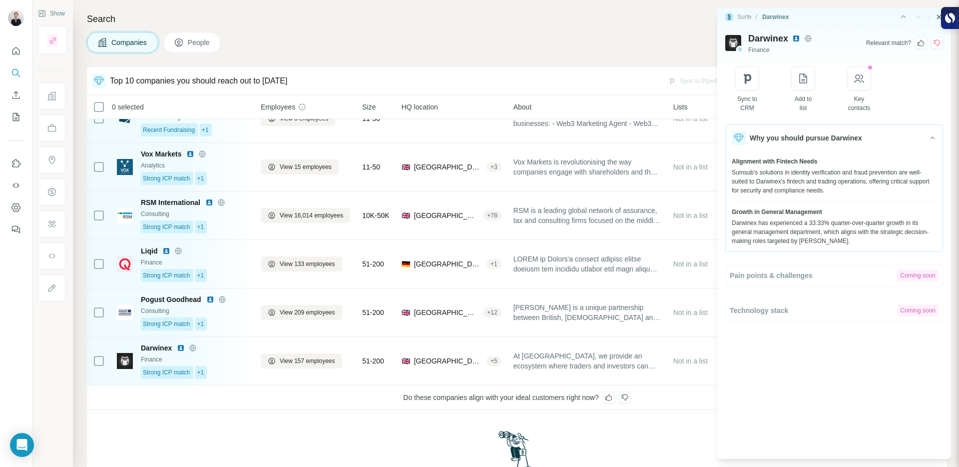
click at [937, 15] on icon "Close side panel" at bounding box center [939, 17] width 8 height 8
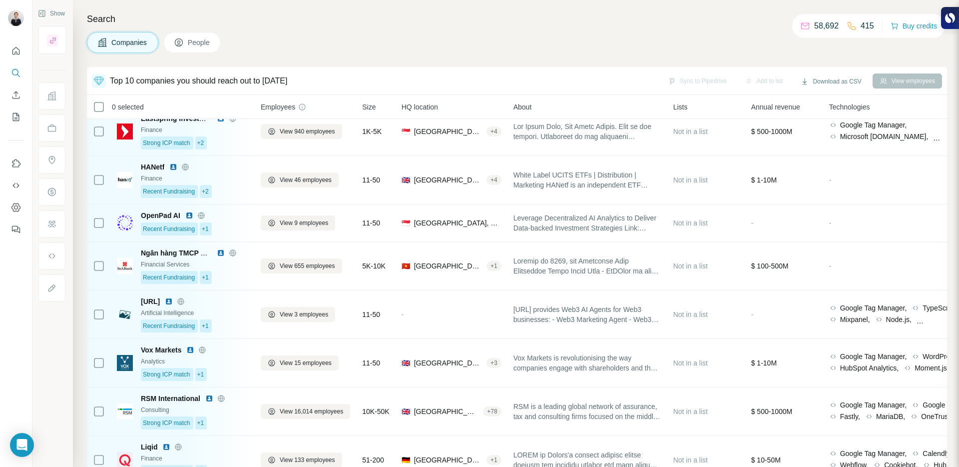
scroll to position [0, 0]
